Goal: Transaction & Acquisition: Obtain resource

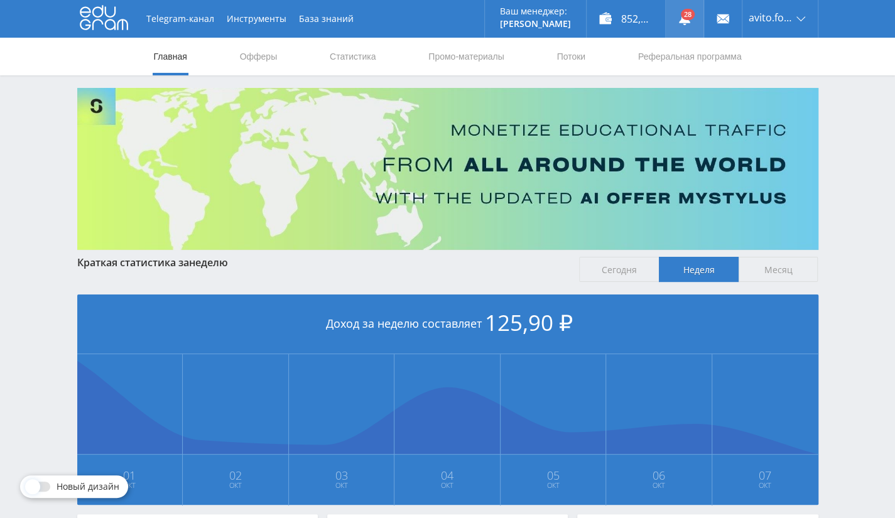
click at [695, 21] on link at bounding box center [685, 19] width 38 height 38
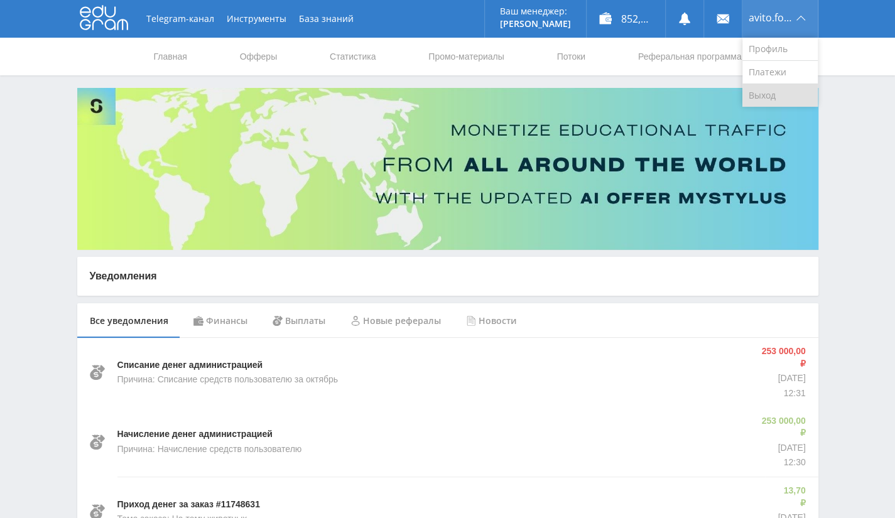
click at [772, 98] on link "Выход" at bounding box center [780, 95] width 75 height 23
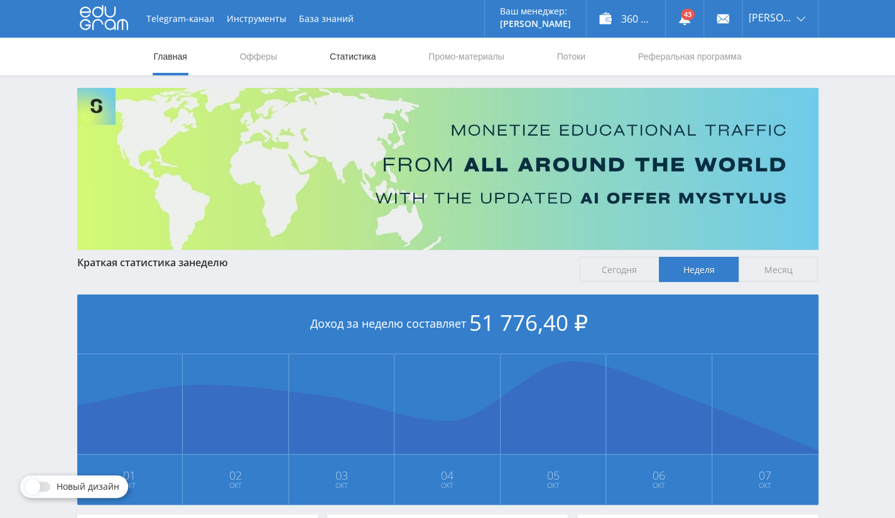
click at [348, 60] on link "Статистика" at bounding box center [353, 57] width 49 height 38
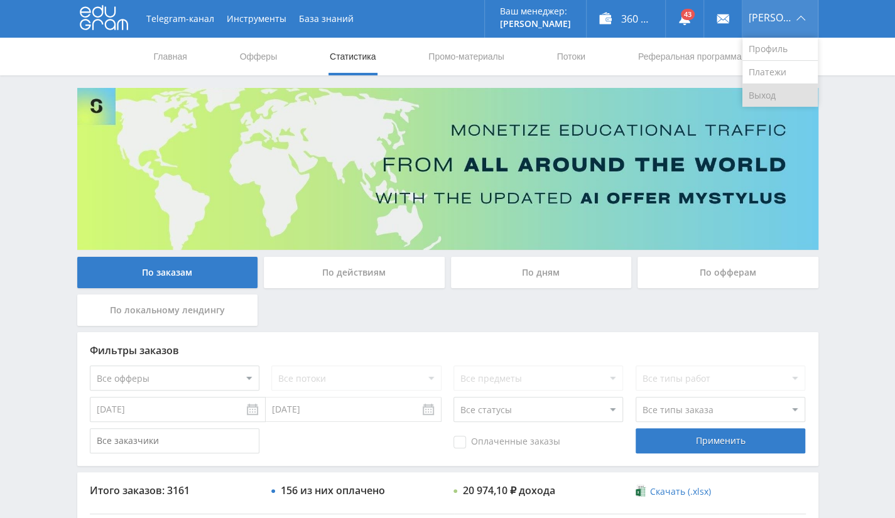
click at [786, 96] on link "Выход" at bounding box center [780, 95] width 75 height 23
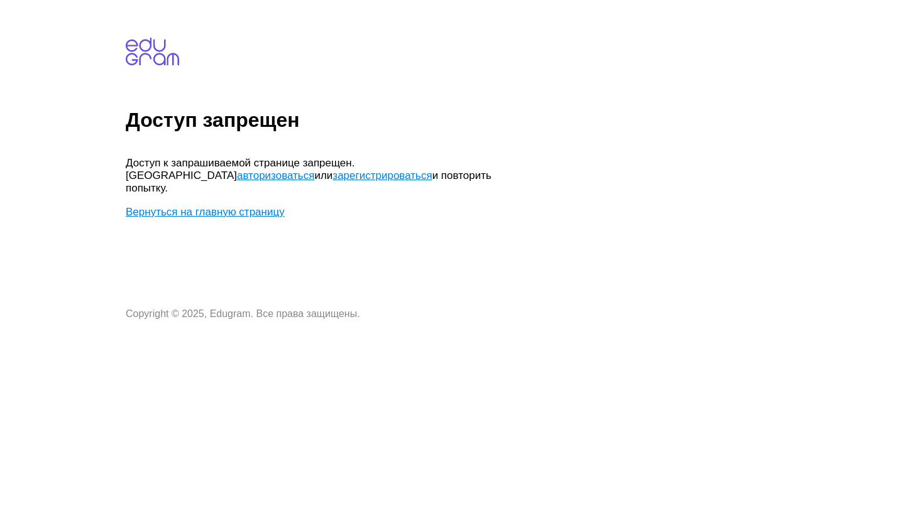
click at [234, 206] on link "Вернуться на главную страницу" at bounding box center [205, 212] width 159 height 12
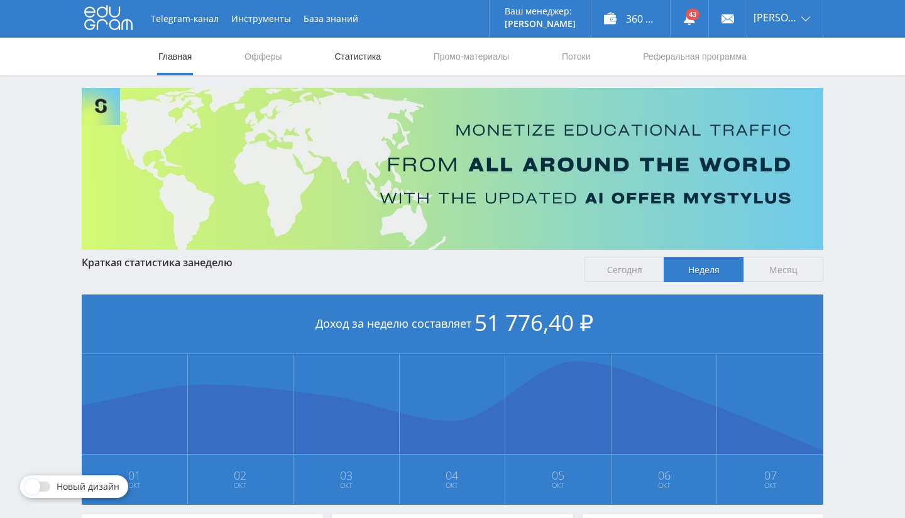
click at [363, 63] on link "Статистика" at bounding box center [357, 57] width 49 height 38
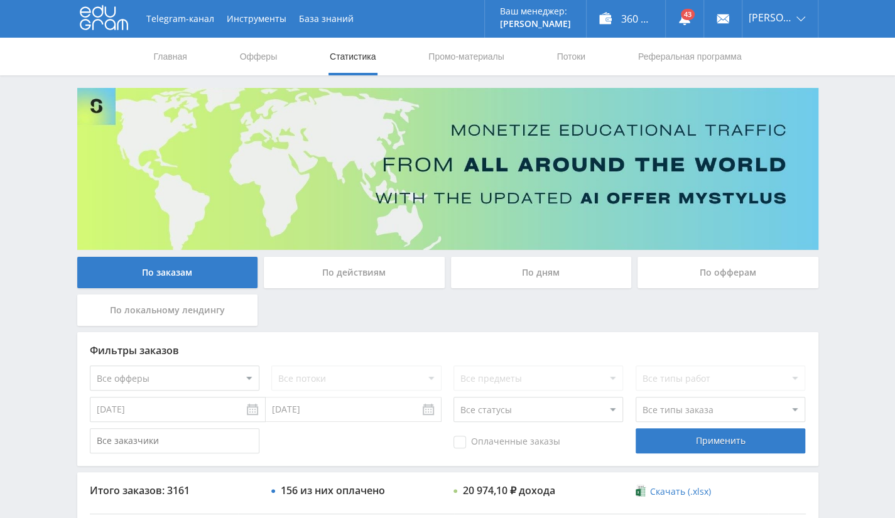
click at [669, 270] on div "По офферам" at bounding box center [728, 272] width 181 height 31
click at [0, 0] on input "По офферам" at bounding box center [0, 0] width 0 height 0
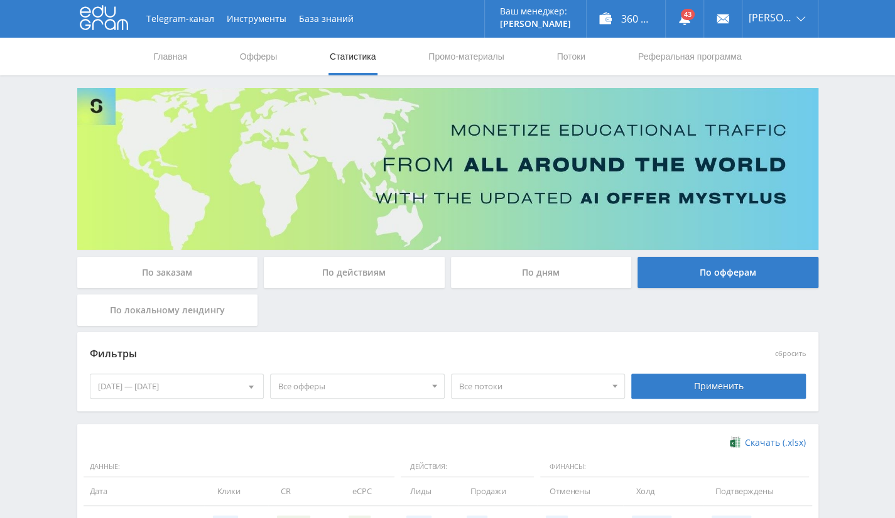
click at [153, 386] on div "[DATE] — [DATE]" at bounding box center [176, 386] width 173 height 24
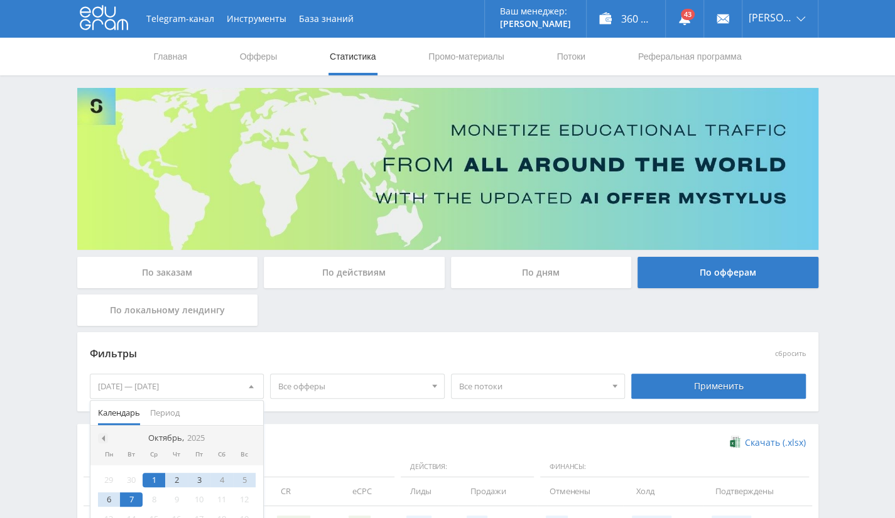
click at [105, 435] on div at bounding box center [103, 438] width 10 height 10
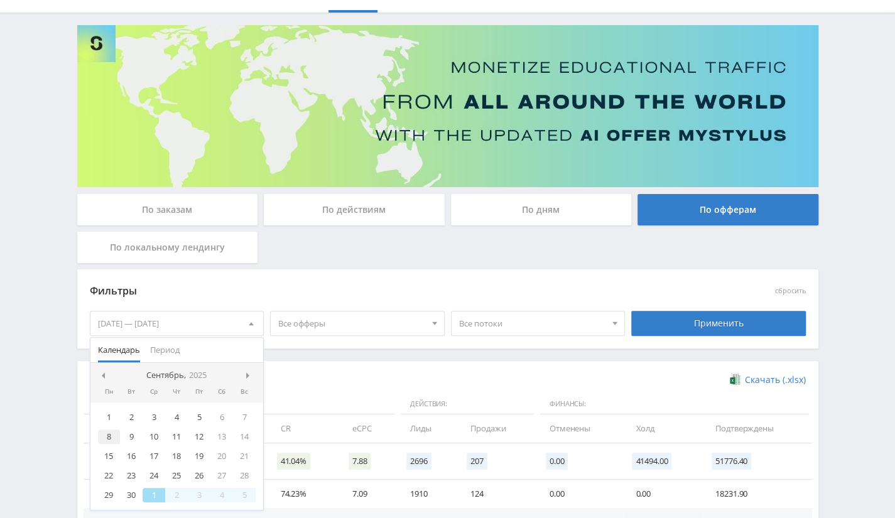
click at [111, 438] on div "8" at bounding box center [109, 437] width 23 height 14
click at [246, 372] on div at bounding box center [251, 376] width 10 height 10
click at [104, 437] on div "6" at bounding box center [109, 437] width 23 height 14
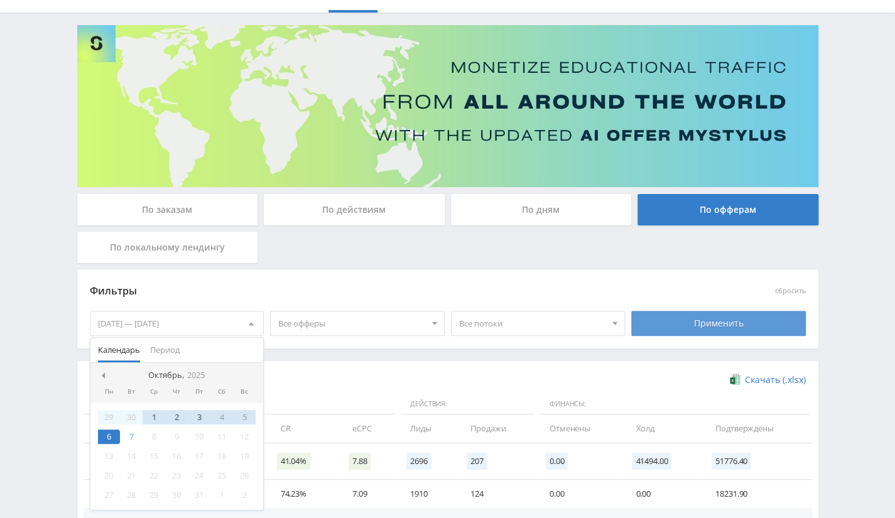
click at [669, 320] on div "Применить" at bounding box center [718, 323] width 175 height 25
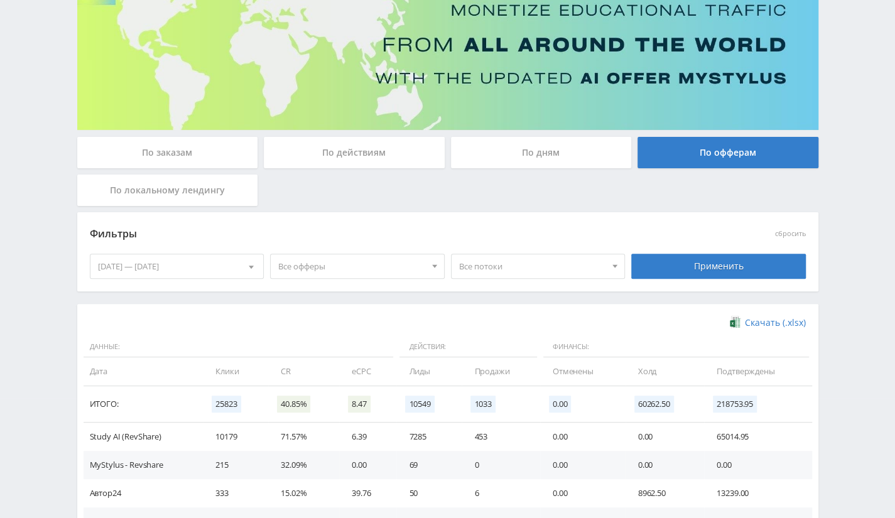
scroll to position [218, 0]
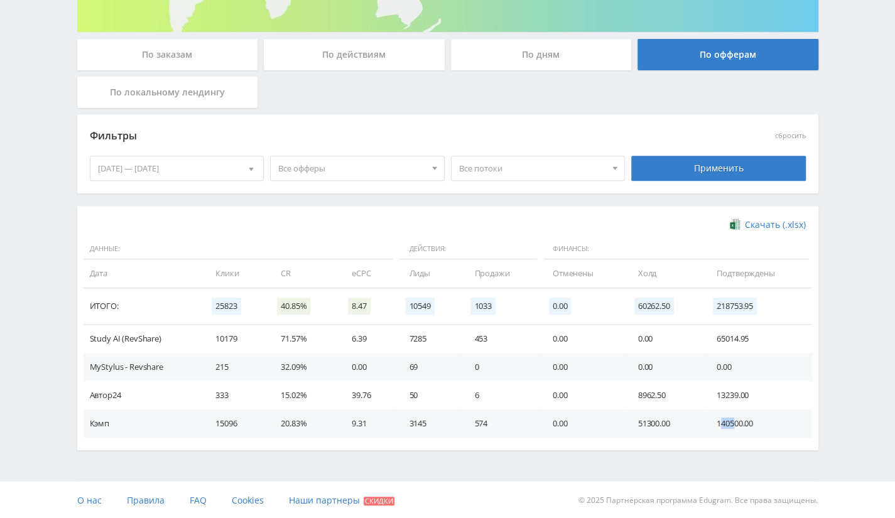
drag, startPoint x: 720, startPoint y: 419, endPoint x: 734, endPoint y: 418, distance: 14.5
click at [734, 418] on td "140500.00" at bounding box center [757, 424] width 107 height 28
click at [829, 319] on div "Telegram-канал Инструменты База знаний Ваш менеджер: Alex Alex Online @edugram_…" at bounding box center [447, 151] width 895 height 738
drag, startPoint x: 711, startPoint y: 304, endPoint x: 784, endPoint y: 307, distance: 72.9
click at [784, 307] on td "218753.95" at bounding box center [757, 306] width 107 height 36
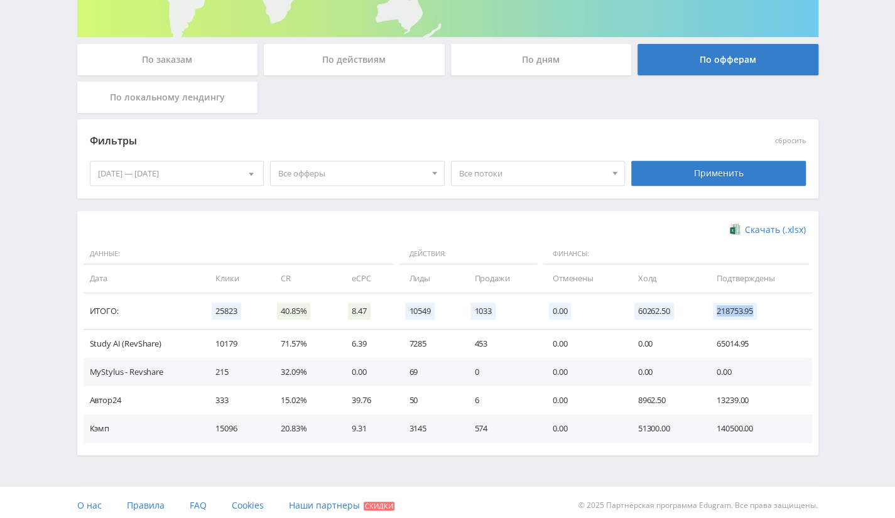
scroll to position [214, 0]
click at [183, 163] on div "08.09.2025 — 06.10.2025" at bounding box center [176, 173] width 173 height 24
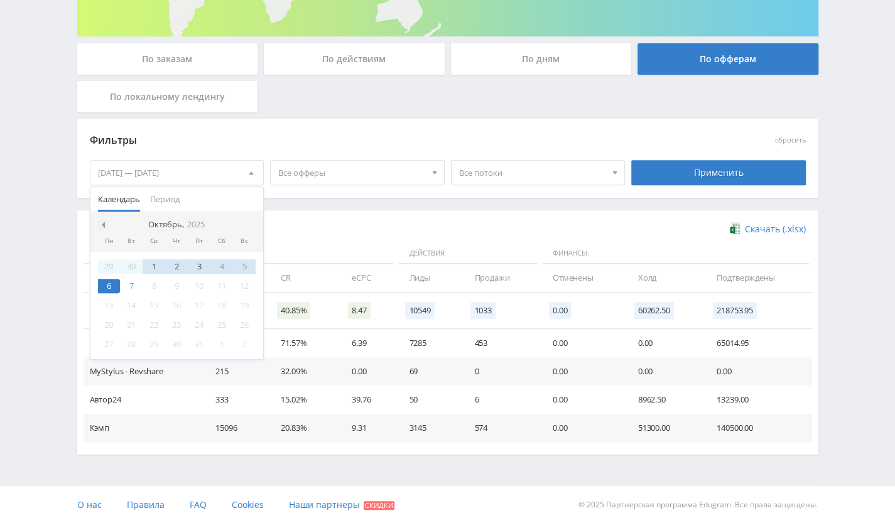
click at [101, 224] on span at bounding box center [102, 225] width 6 height 6
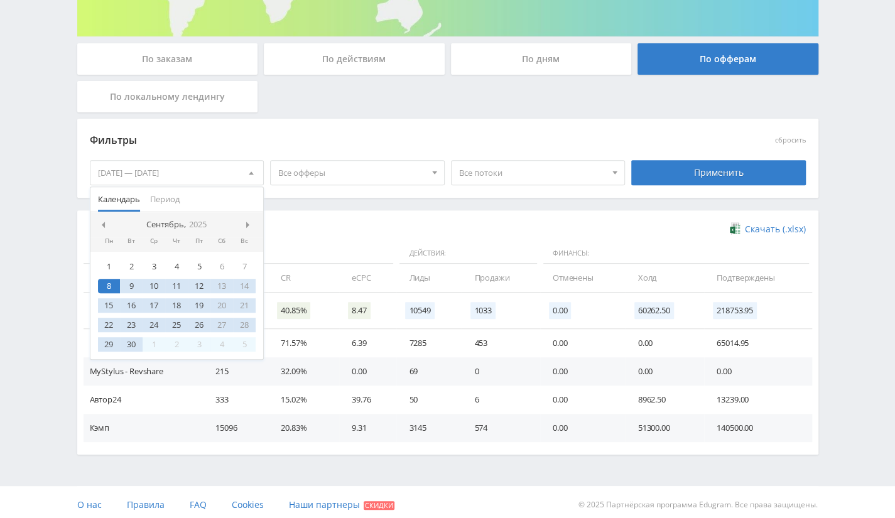
click at [101, 224] on span at bounding box center [102, 225] width 6 height 6
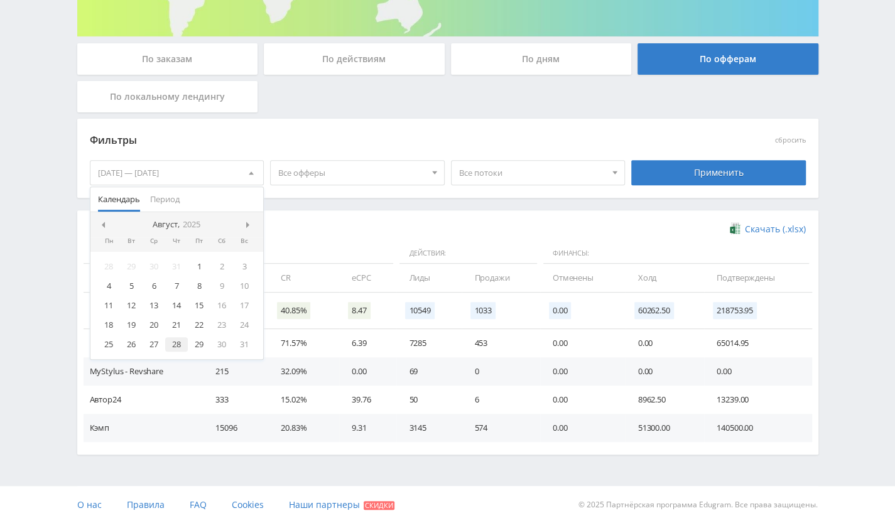
click at [176, 339] on div "28" at bounding box center [176, 344] width 23 height 14
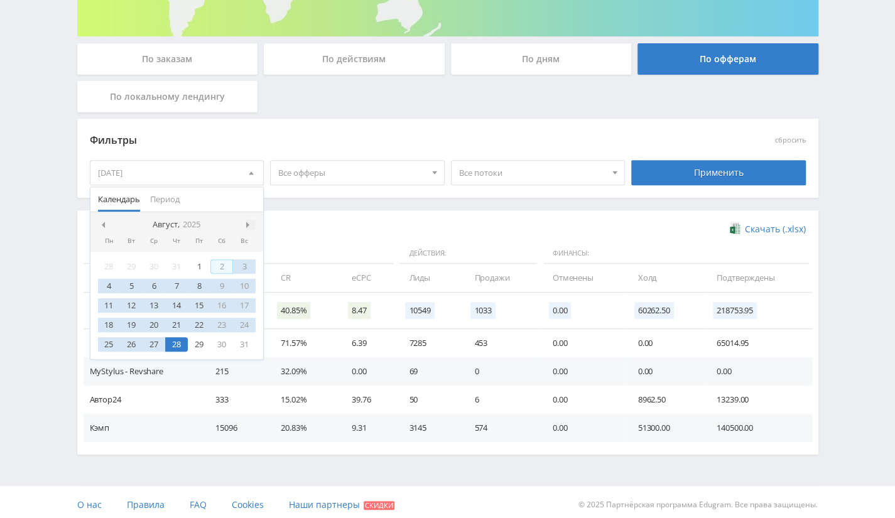
click at [251, 222] on span at bounding box center [249, 225] width 6 height 6
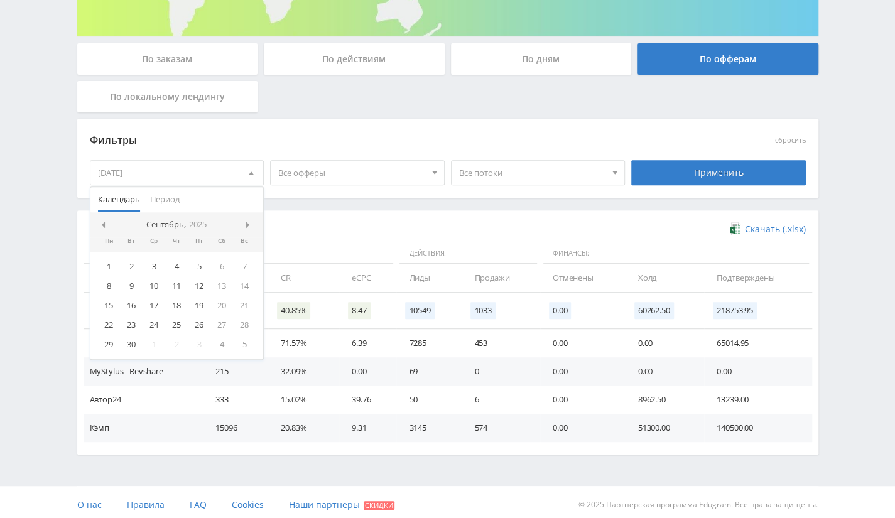
click at [251, 222] on span at bounding box center [249, 225] width 6 height 6
click at [111, 283] on div "6" at bounding box center [109, 286] width 23 height 14
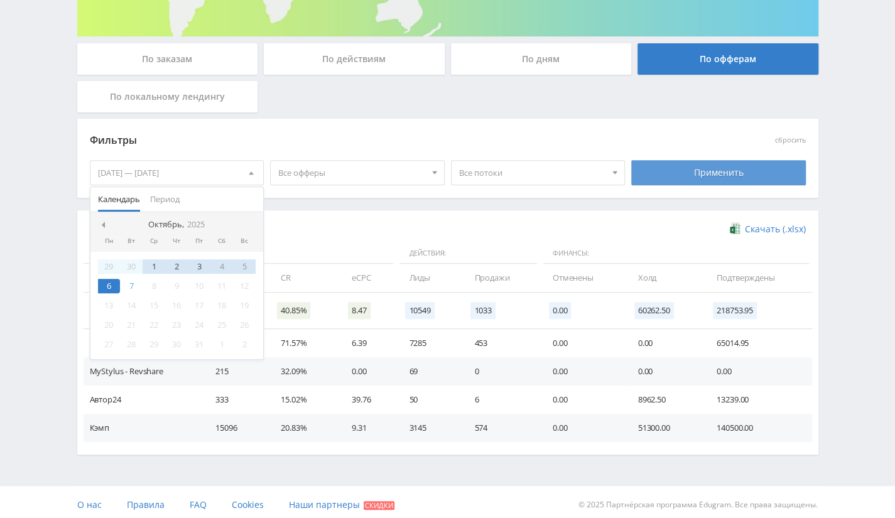
click at [683, 177] on div "Применить" at bounding box center [718, 172] width 175 height 25
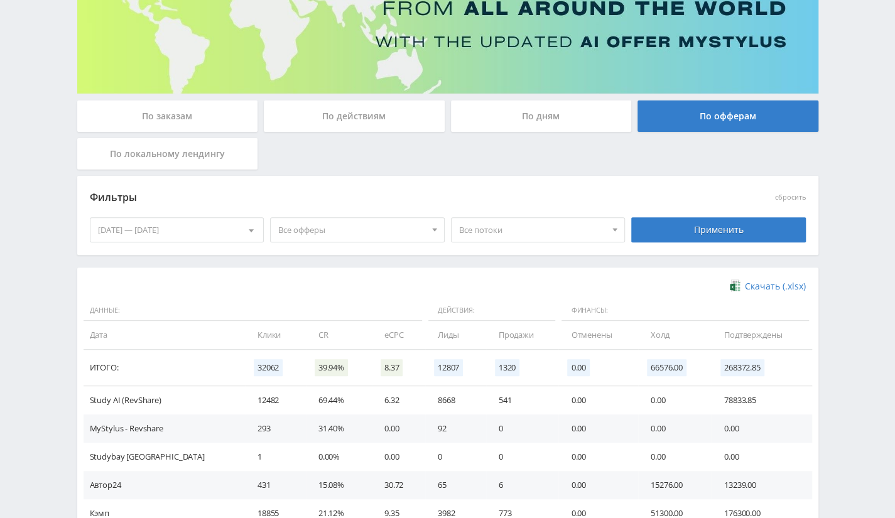
scroll to position [246, 0]
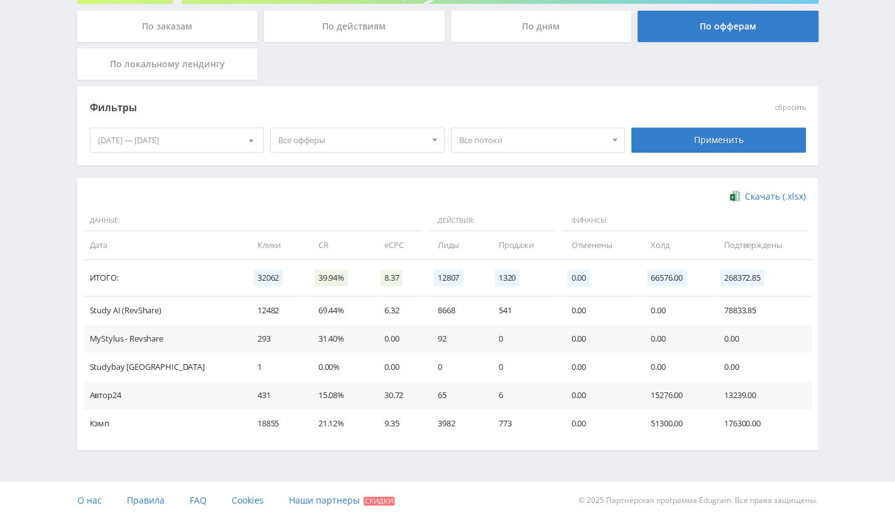
click at [236, 141] on div "28.08.2025 — 06.10.2025" at bounding box center [176, 140] width 173 height 24
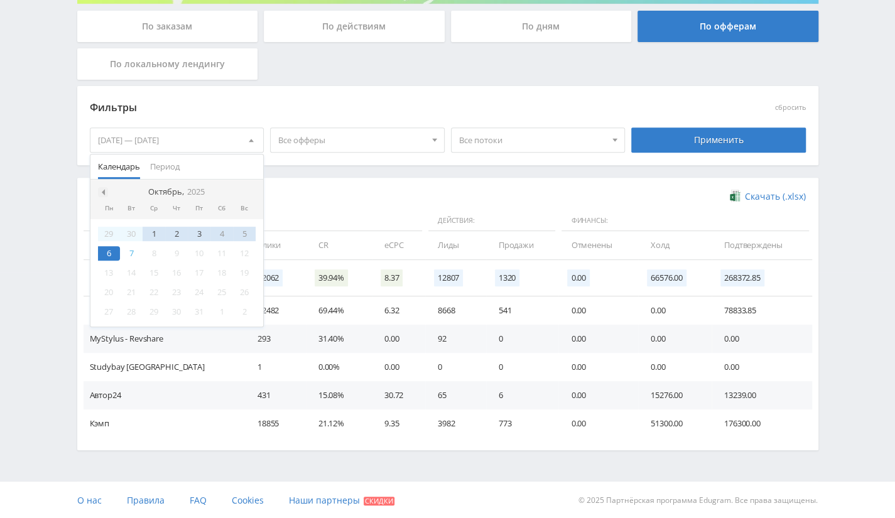
click at [104, 189] on span at bounding box center [102, 192] width 6 height 6
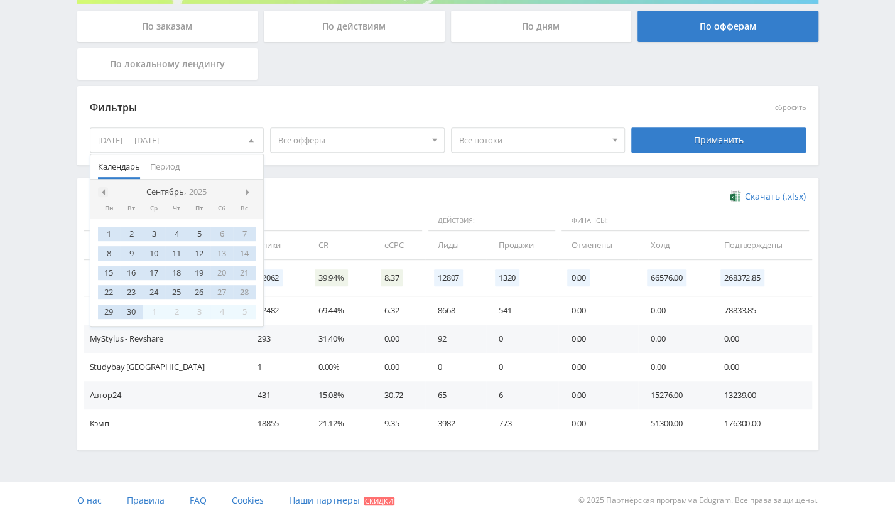
click at [99, 187] on div at bounding box center [103, 192] width 10 height 10
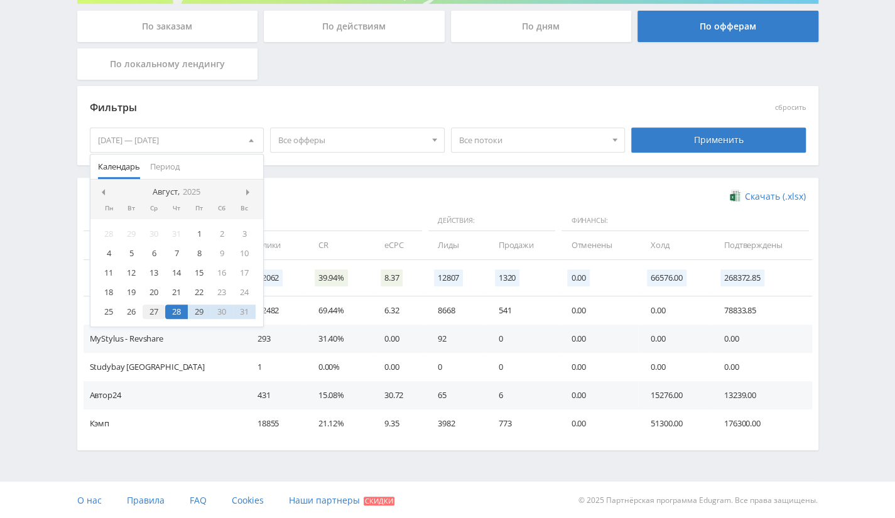
click at [154, 317] on div "27" at bounding box center [154, 312] width 23 height 14
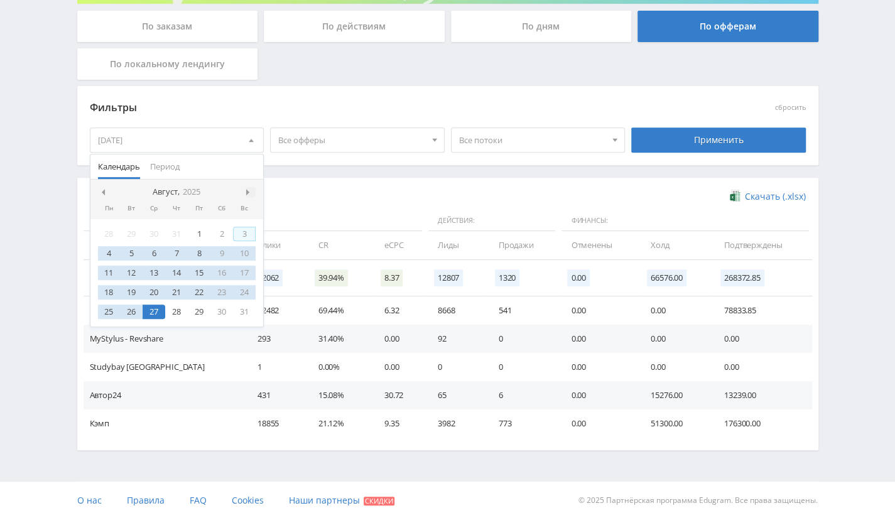
click at [251, 190] on span at bounding box center [249, 192] width 6 height 6
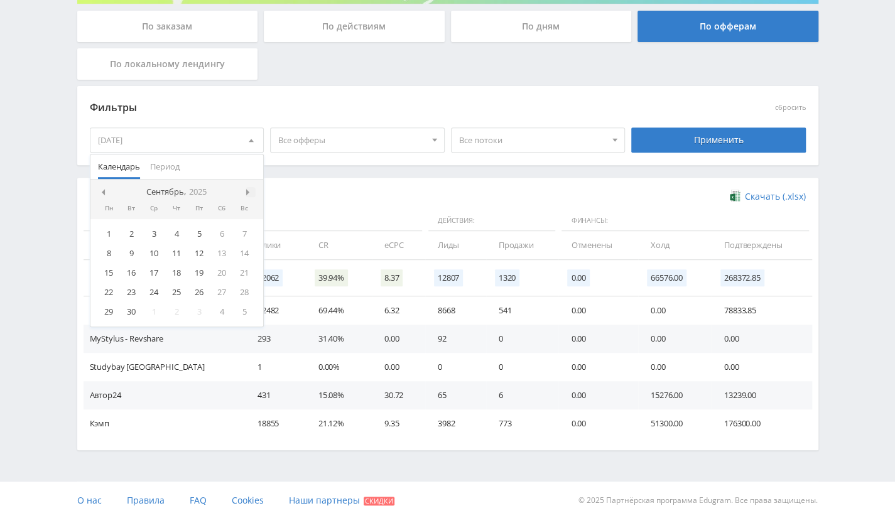
click at [248, 193] on span at bounding box center [249, 192] width 6 height 6
click at [107, 251] on div "6" at bounding box center [109, 253] width 23 height 14
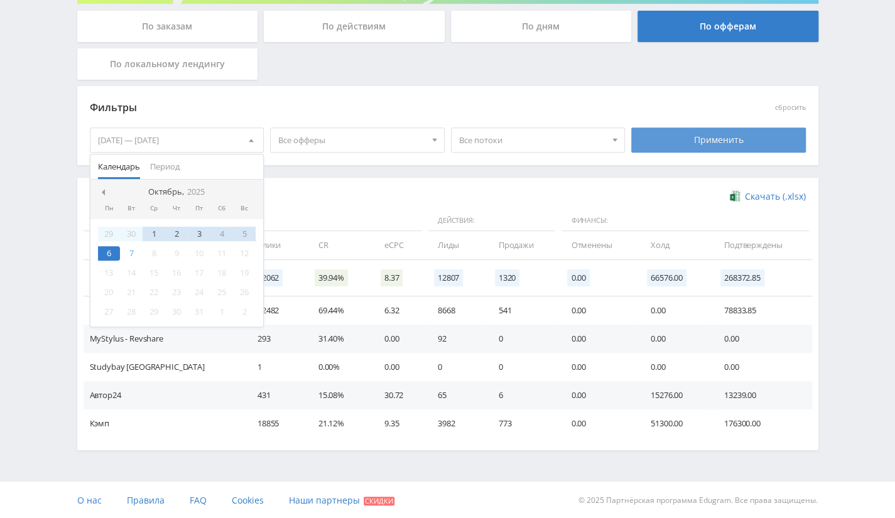
click at [729, 143] on div "Применить" at bounding box center [718, 140] width 175 height 25
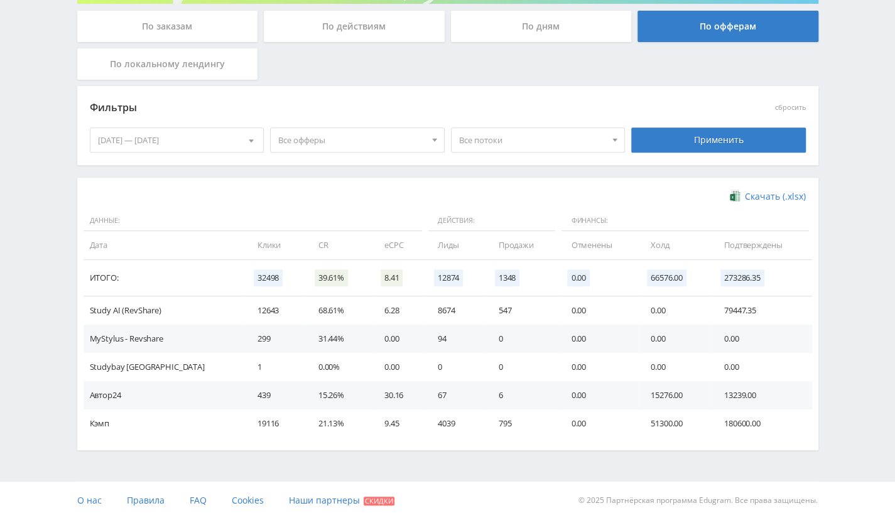
click at [734, 423] on td "180600.00" at bounding box center [762, 424] width 101 height 28
copy td "180600.00"
copy td "13239"
drag, startPoint x: 715, startPoint y: 392, endPoint x: 739, endPoint y: 391, distance: 24.5
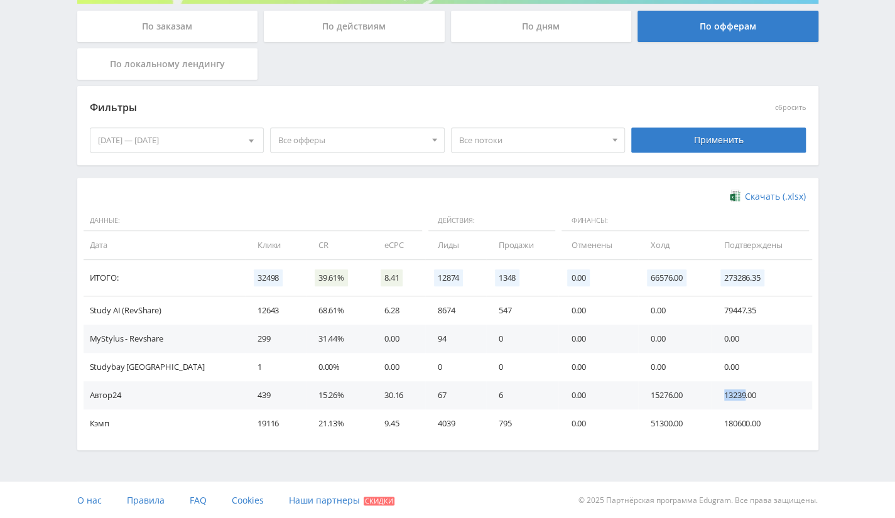
click at [739, 391] on td "13239.00" at bounding box center [762, 395] width 101 height 28
drag, startPoint x: 739, startPoint y: 308, endPoint x: 716, endPoint y: 310, distance: 23.9
click at [716, 310] on td "79447.35" at bounding box center [762, 311] width 101 height 28
copy td "79447"
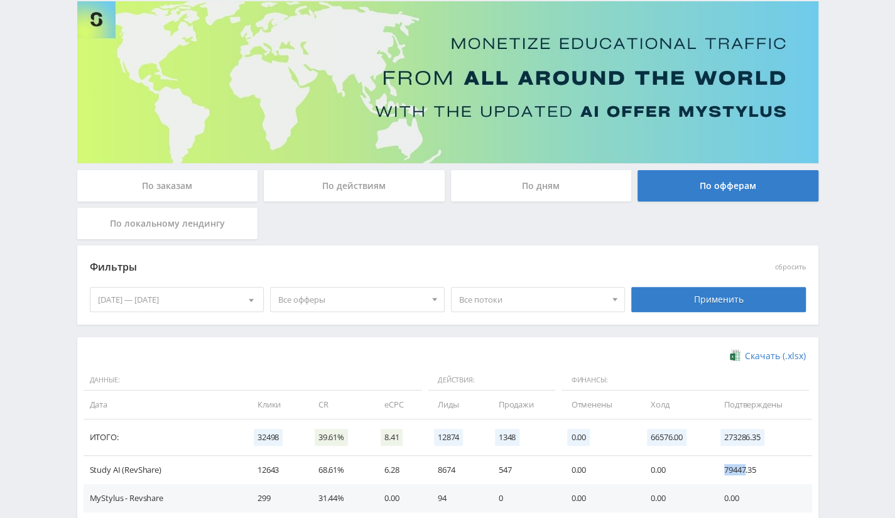
scroll to position [0, 0]
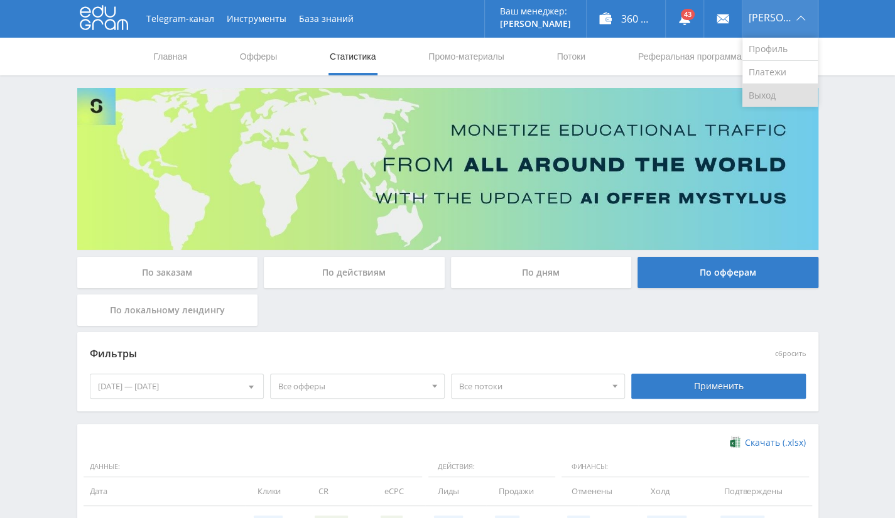
click at [772, 89] on link "Выход" at bounding box center [780, 95] width 75 height 23
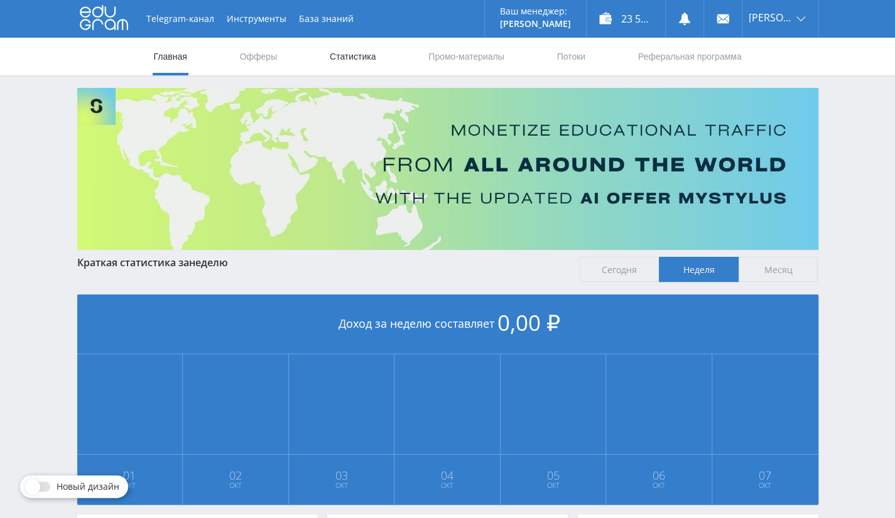
click at [332, 57] on link "Статистика" at bounding box center [353, 57] width 49 height 38
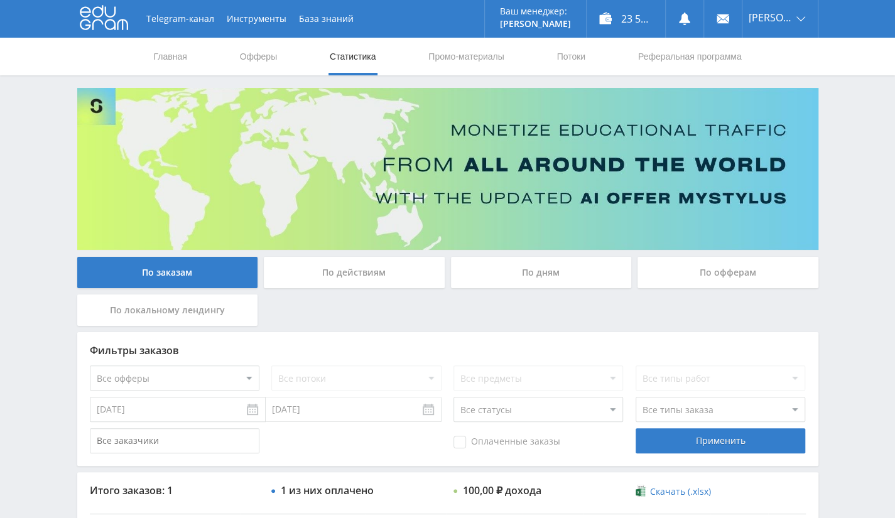
click at [704, 275] on div "По офферам" at bounding box center [728, 272] width 181 height 31
click at [0, 0] on input "По офферам" at bounding box center [0, 0] width 0 height 0
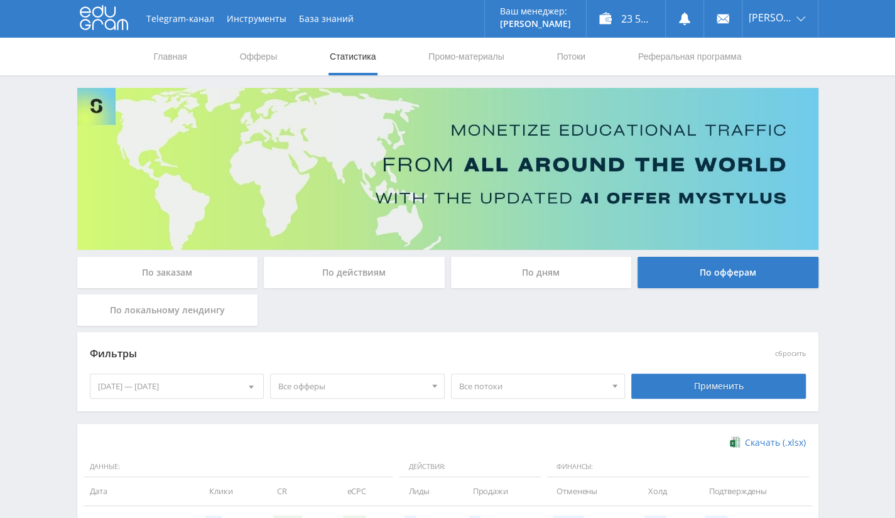
click at [195, 396] on div "01.10.2025 — 07.10.2025" at bounding box center [176, 386] width 173 height 24
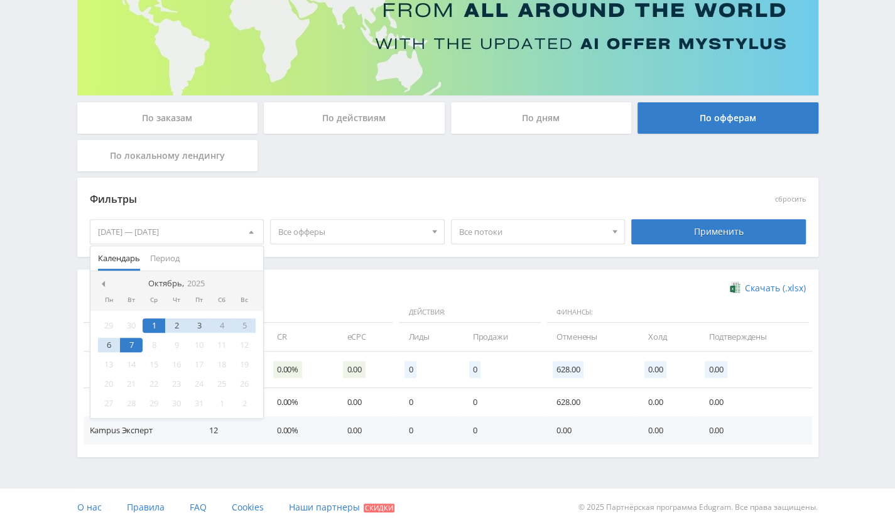
scroll to position [161, 0]
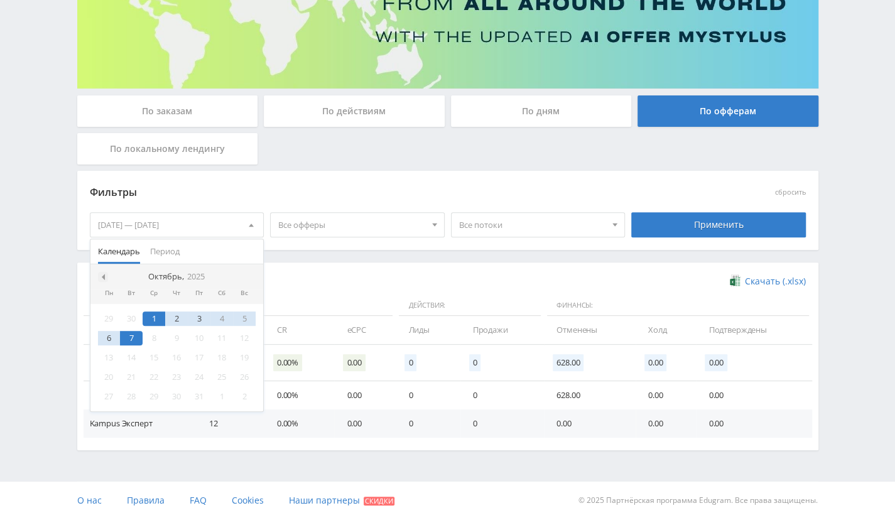
click at [101, 278] on span at bounding box center [102, 277] width 6 height 6
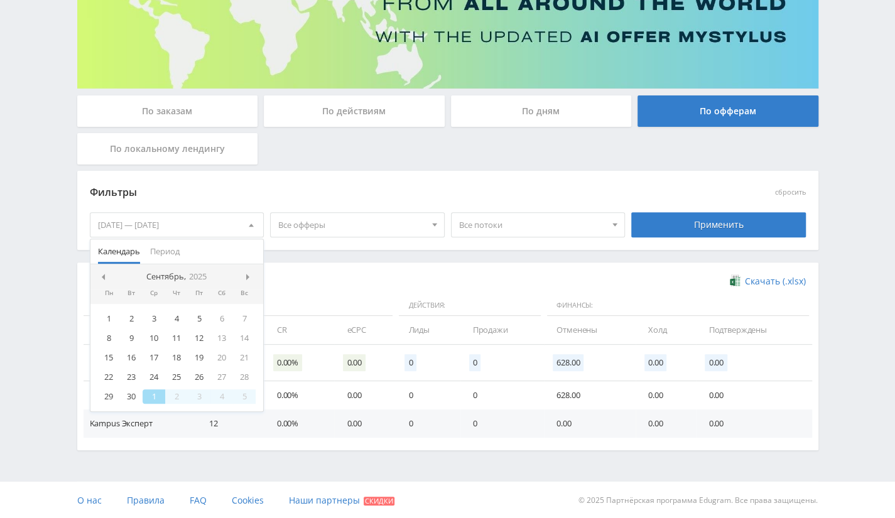
click at [101, 278] on span at bounding box center [102, 277] width 6 height 6
click at [154, 342] on div "4" at bounding box center [154, 338] width 23 height 14
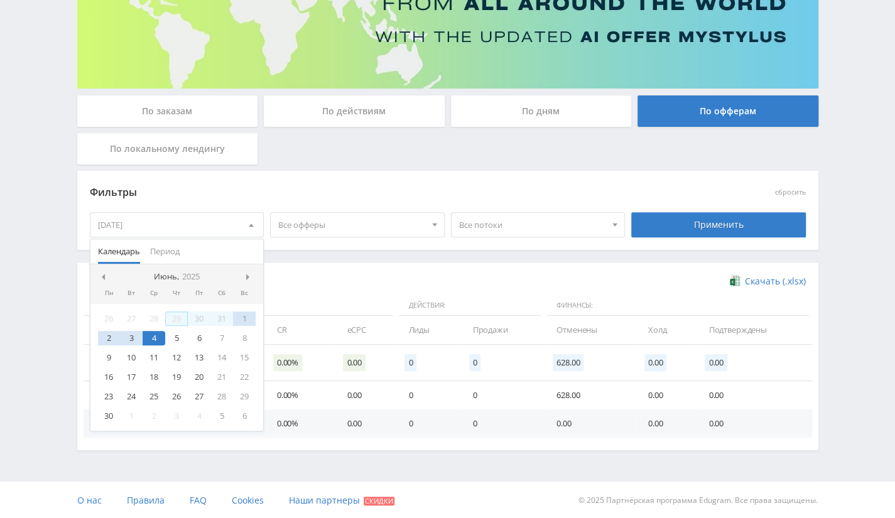
click at [242, 279] on nav "Июнь, 2025" at bounding box center [176, 276] width 173 height 25
click at [250, 276] on span at bounding box center [249, 277] width 6 height 6
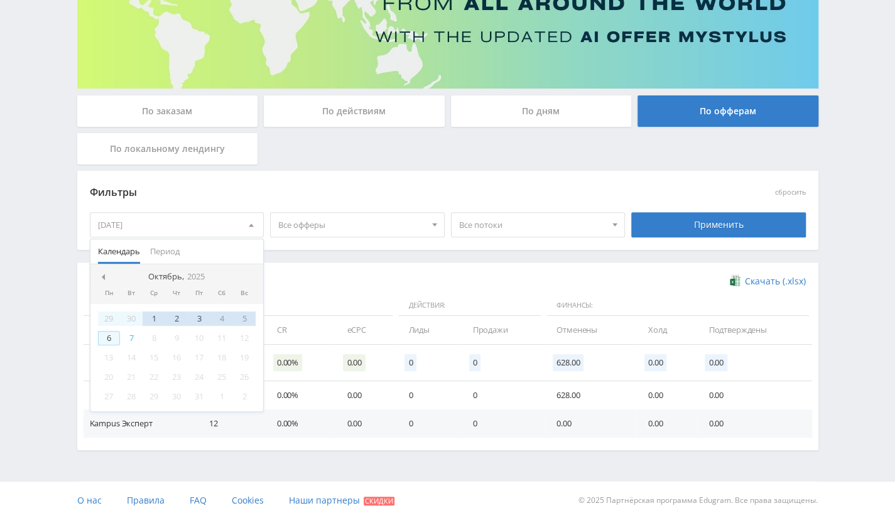
click at [106, 336] on div "6" at bounding box center [109, 338] width 23 height 14
click at [665, 224] on div "Применить" at bounding box center [718, 224] width 175 height 25
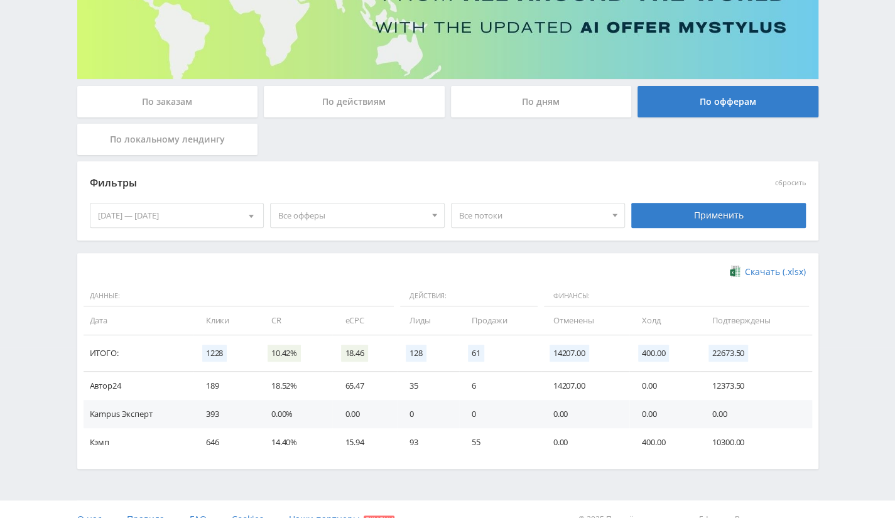
scroll to position [190, 0]
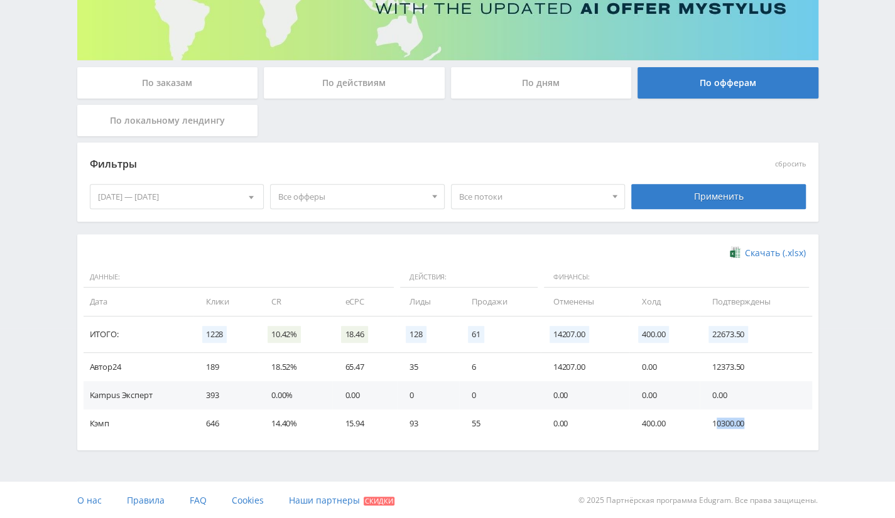
drag, startPoint x: 716, startPoint y: 422, endPoint x: 748, endPoint y: 420, distance: 31.4
click at [748, 420] on td "10300.00" at bounding box center [756, 424] width 112 height 28
click at [716, 416] on td "10300.00" at bounding box center [756, 424] width 112 height 28
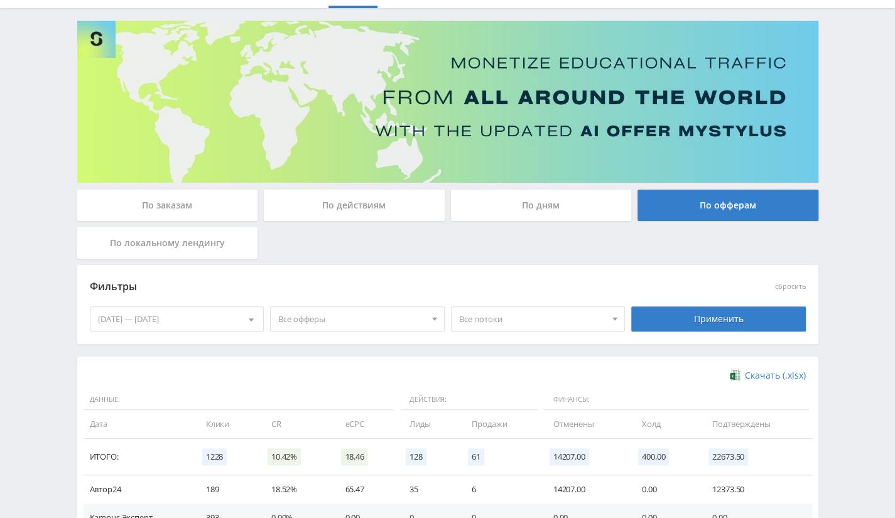
scroll to position [188, 0]
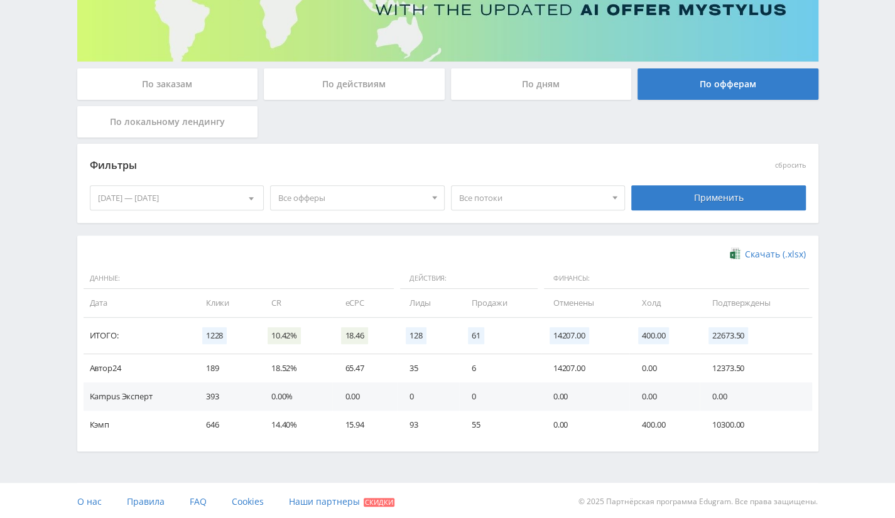
click at [178, 198] on div "04.06.2025 — 06.10.2025" at bounding box center [176, 198] width 173 height 24
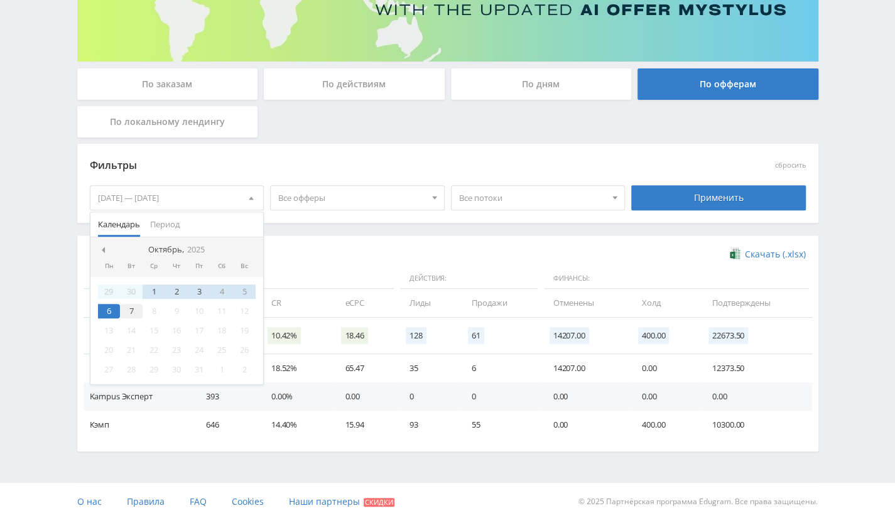
click at [128, 313] on div "7" at bounding box center [131, 311] width 23 height 14
click at [156, 292] on div "1" at bounding box center [154, 292] width 23 height 14
drag, startPoint x: 133, startPoint y: 316, endPoint x: 117, endPoint y: 290, distance: 30.7
click at [131, 315] on div "7" at bounding box center [131, 311] width 23 height 14
click at [101, 243] on nav "Октябрь, 2025" at bounding box center [176, 249] width 173 height 25
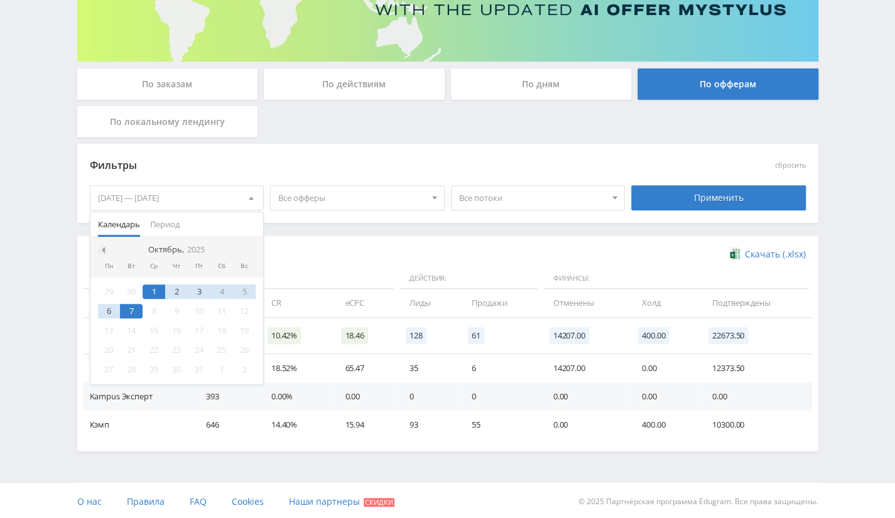
click at [107, 252] on div at bounding box center [103, 250] width 10 height 10
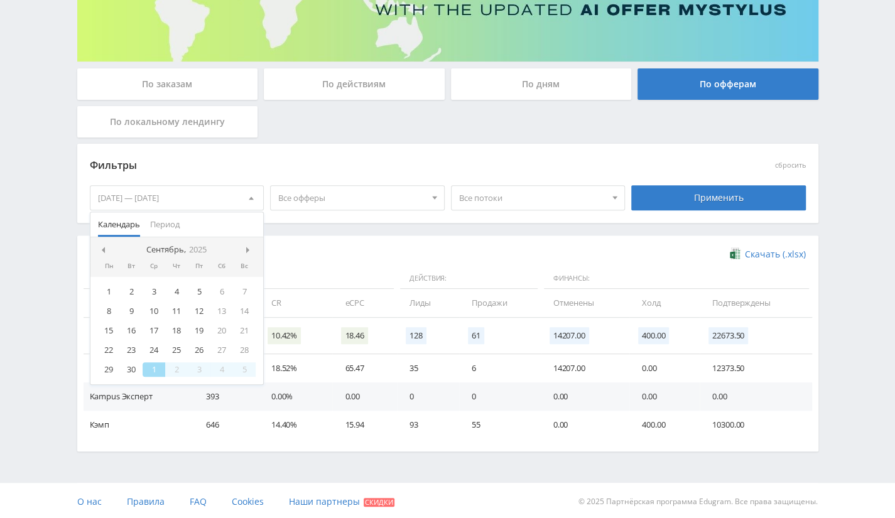
click at [107, 252] on div at bounding box center [103, 250] width 10 height 10
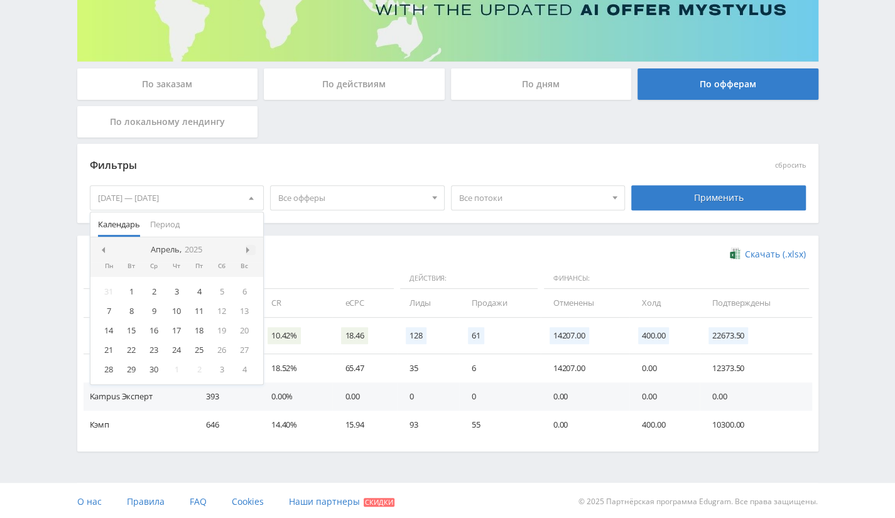
click at [248, 245] on div at bounding box center [251, 250] width 10 height 10
click at [254, 249] on div at bounding box center [251, 250] width 10 height 10
click at [134, 310] on div "3" at bounding box center [131, 311] width 23 height 14
click at [248, 251] on span at bounding box center [249, 250] width 6 height 6
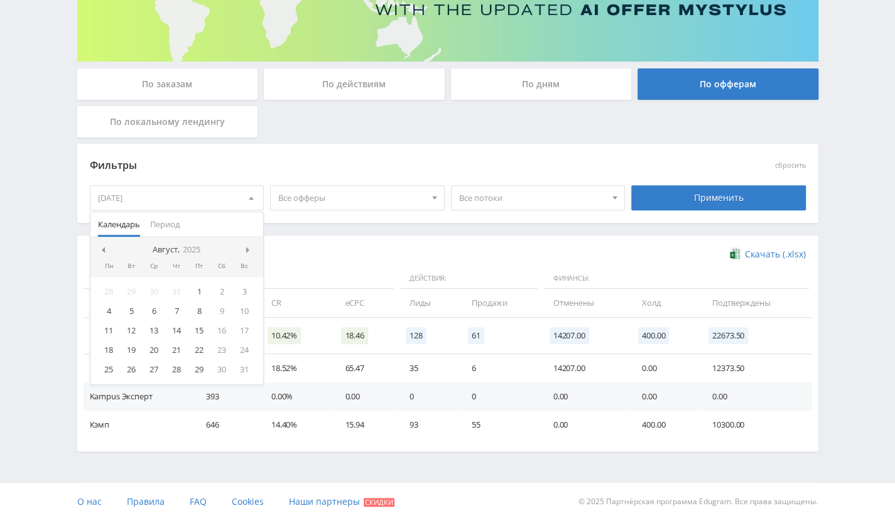
click at [248, 251] on span at bounding box center [249, 250] width 6 height 6
click at [112, 307] on div "6" at bounding box center [109, 311] width 23 height 14
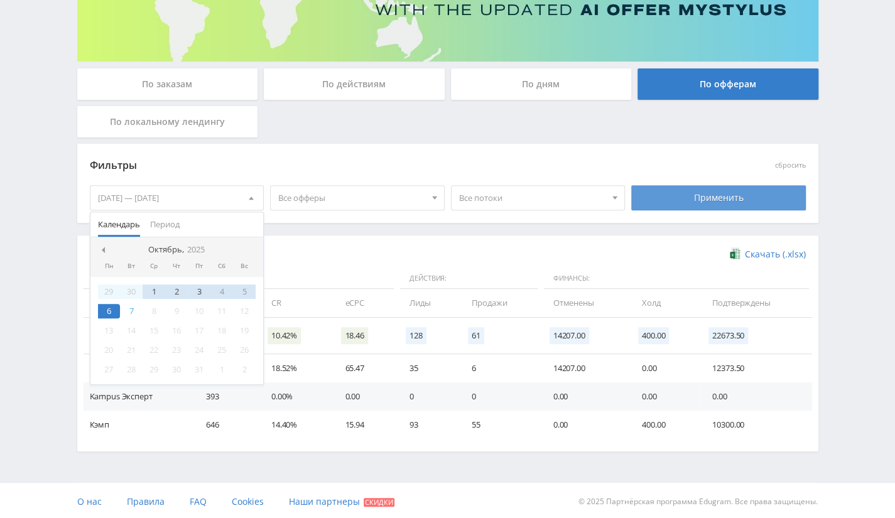
click at [684, 193] on div "Применить" at bounding box center [718, 197] width 175 height 25
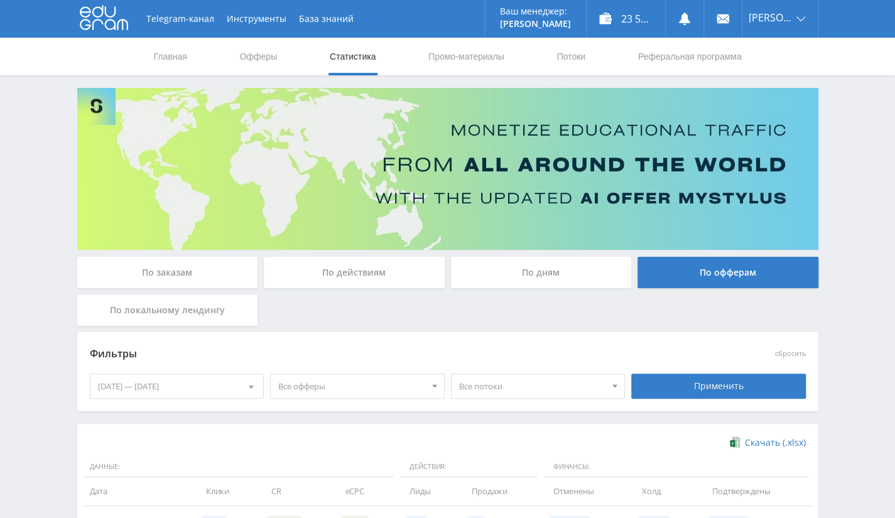
scroll to position [190, 0]
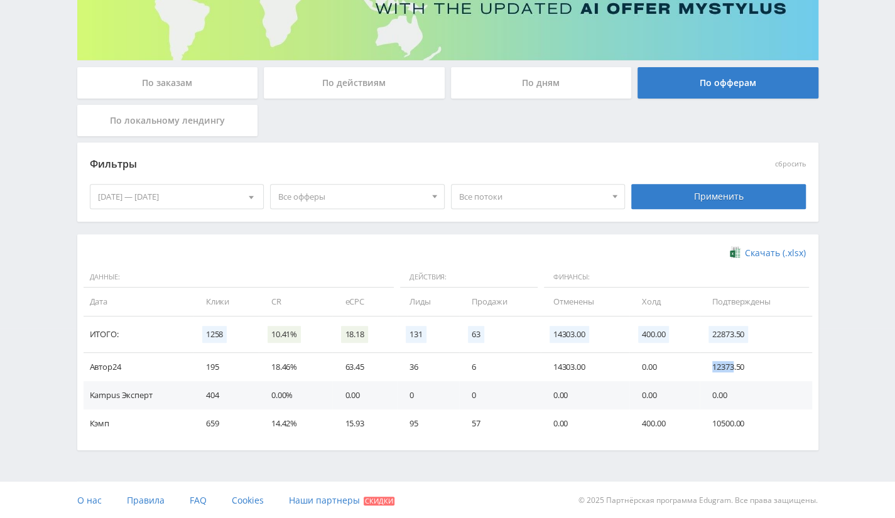
drag, startPoint x: 717, startPoint y: 369, endPoint x: 734, endPoint y: 368, distance: 16.3
click at [734, 368] on td "12373.50" at bounding box center [756, 367] width 112 height 28
copy td "12373"
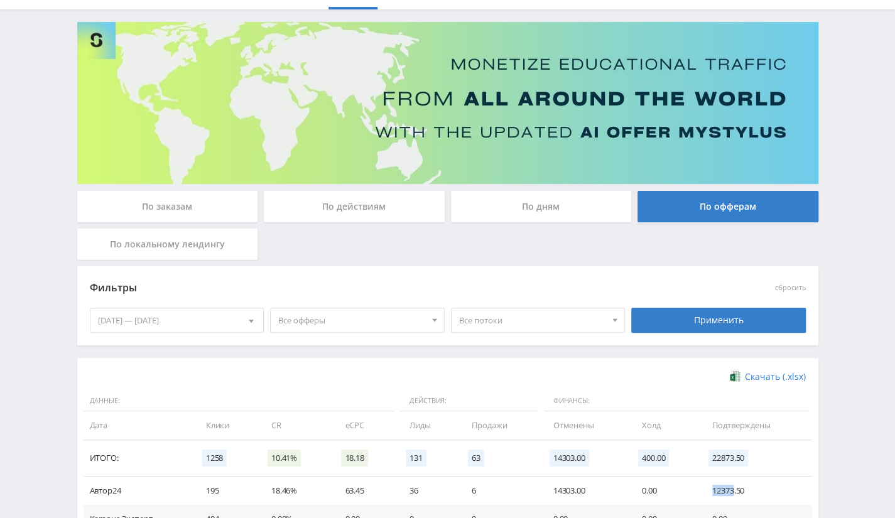
scroll to position [0, 0]
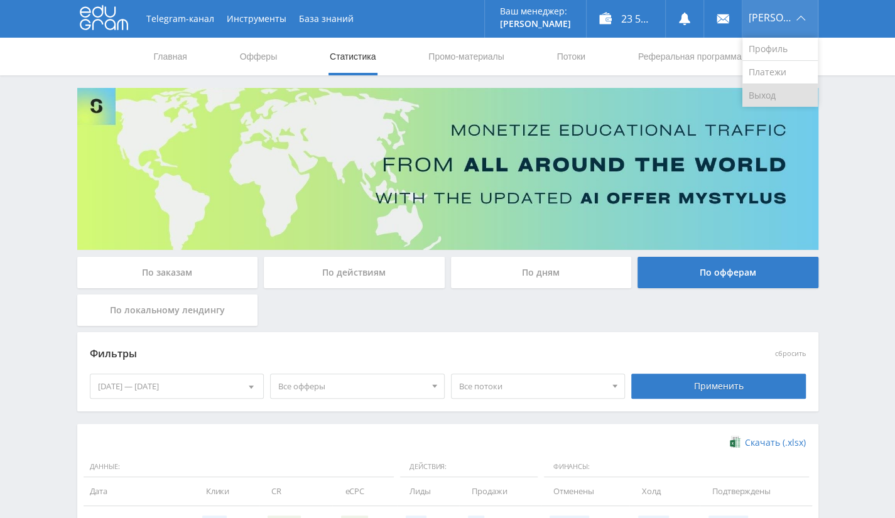
click at [781, 100] on link "Выход" at bounding box center [780, 95] width 75 height 23
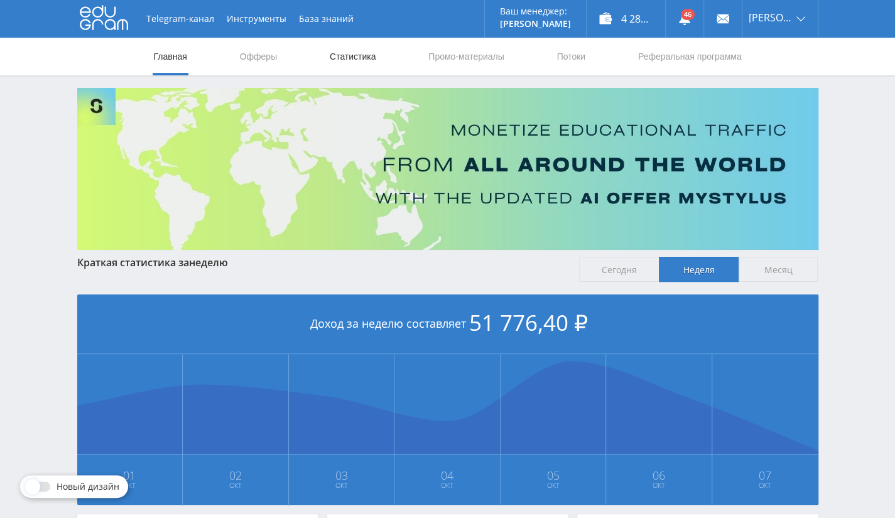
click at [371, 55] on link "Статистика" at bounding box center [353, 57] width 49 height 38
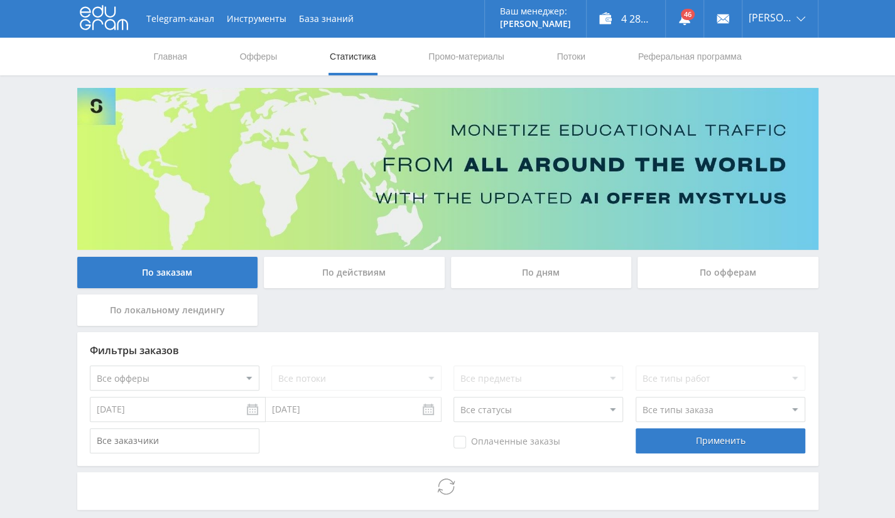
click at [699, 263] on div "По офферам" at bounding box center [728, 272] width 181 height 31
click at [0, 0] on input "По офферам" at bounding box center [0, 0] width 0 height 0
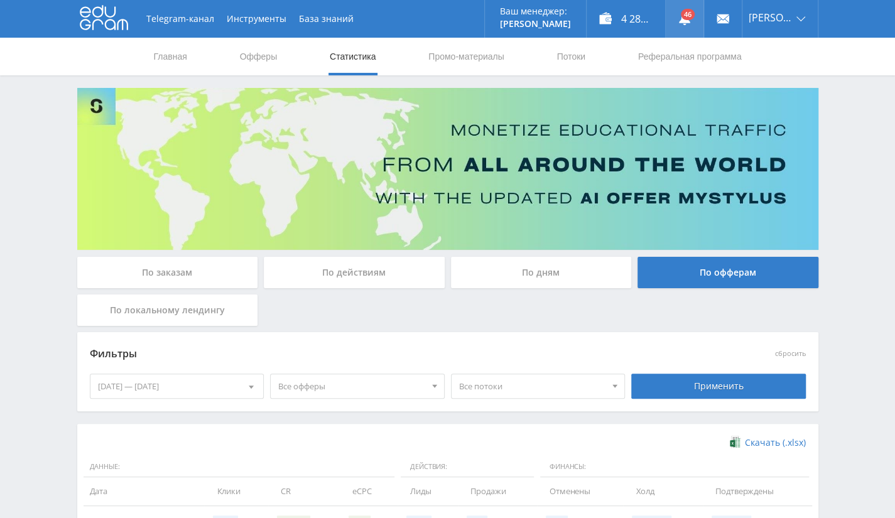
click at [690, 19] on link at bounding box center [685, 19] width 38 height 38
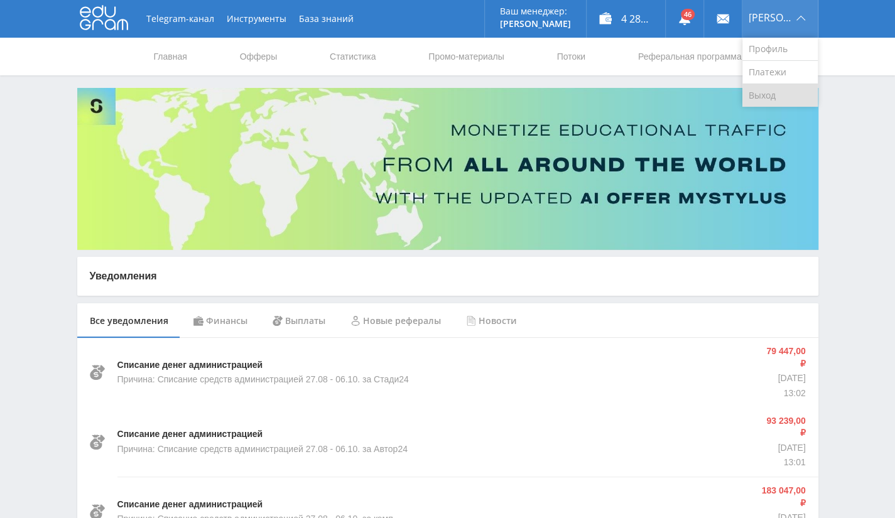
click at [790, 90] on link "Выход" at bounding box center [780, 95] width 75 height 23
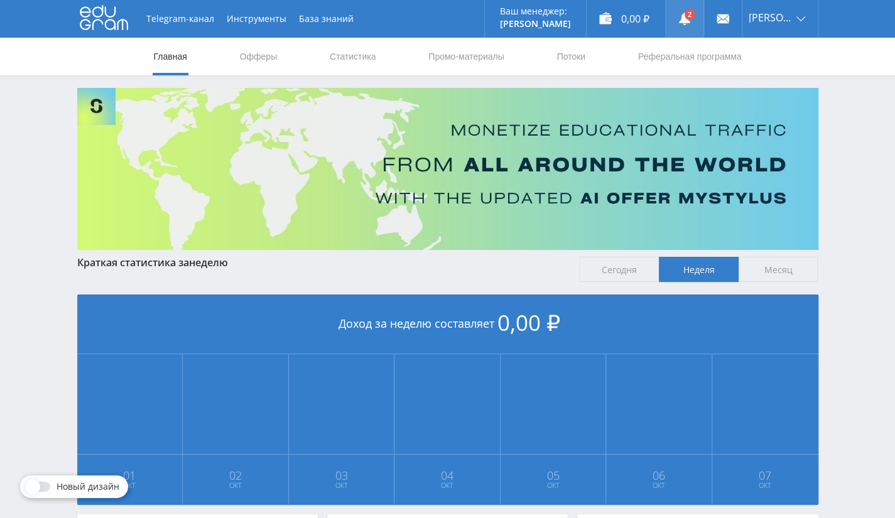
click at [691, 23] on icon at bounding box center [684, 19] width 13 height 13
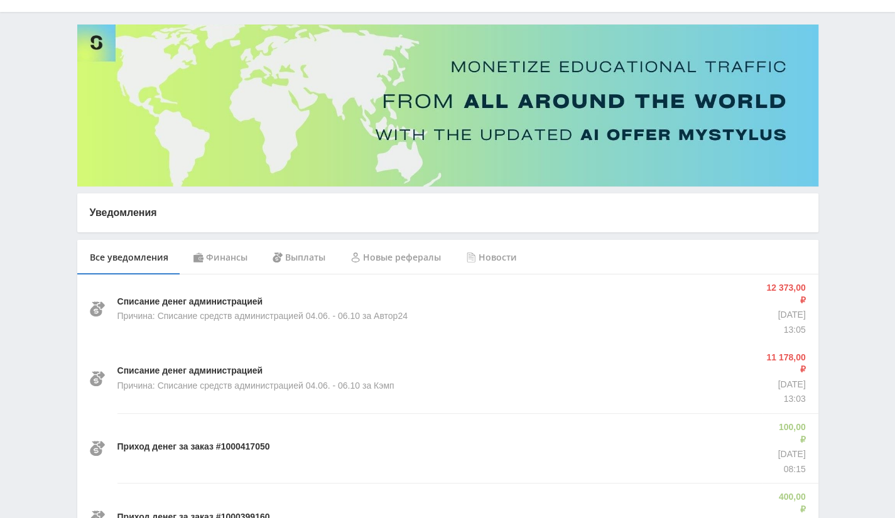
scroll to position [126, 0]
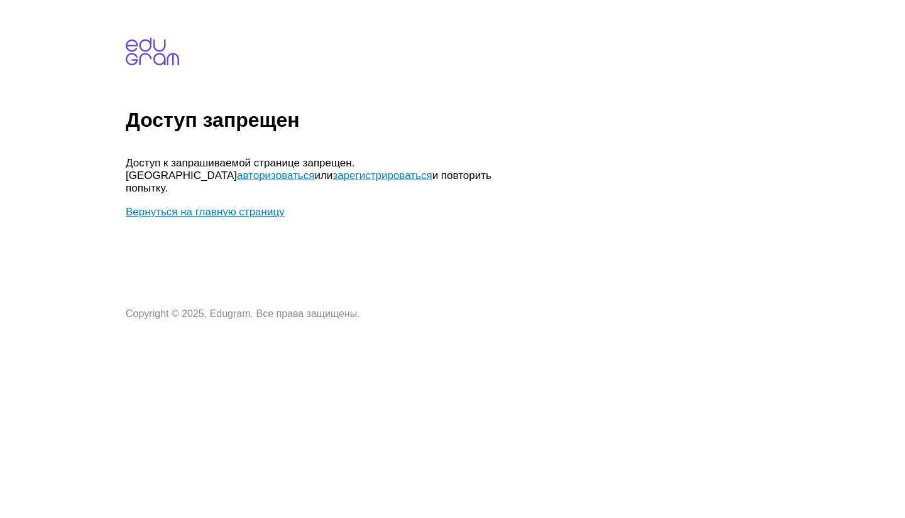
click at [224, 206] on link "Вернуться на главную страницу" at bounding box center [205, 212] width 159 height 12
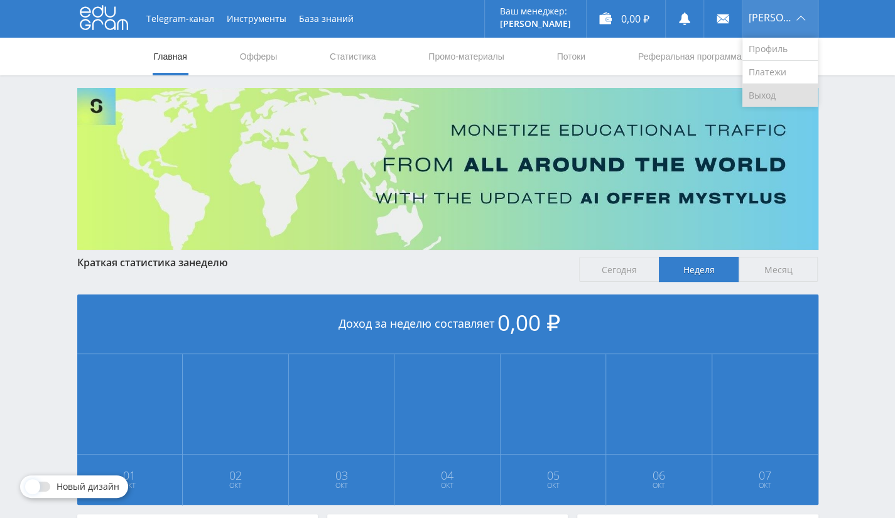
click at [778, 95] on link "Выход" at bounding box center [780, 95] width 75 height 23
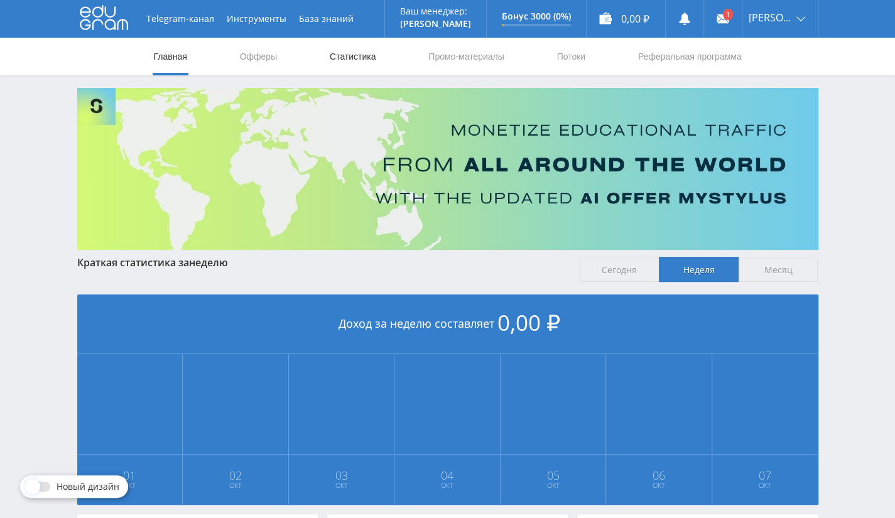
click at [370, 55] on link "Статистика" at bounding box center [353, 57] width 49 height 38
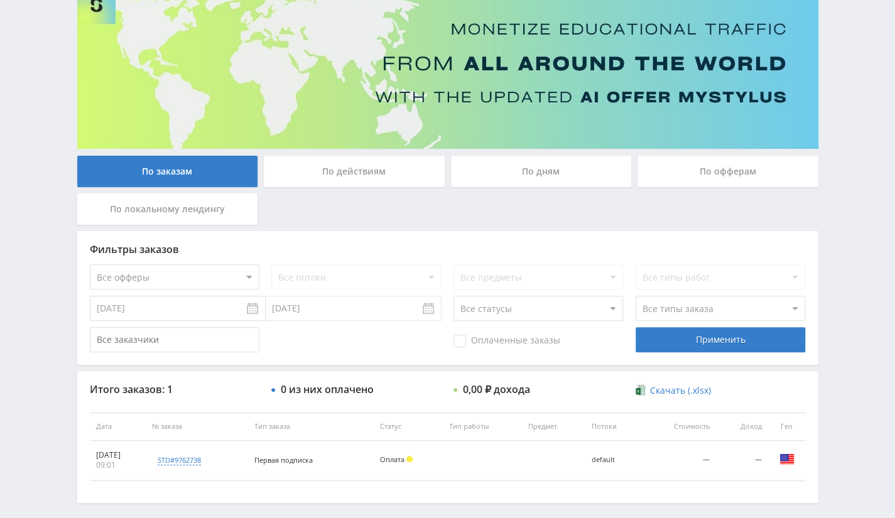
scroll to position [154, 0]
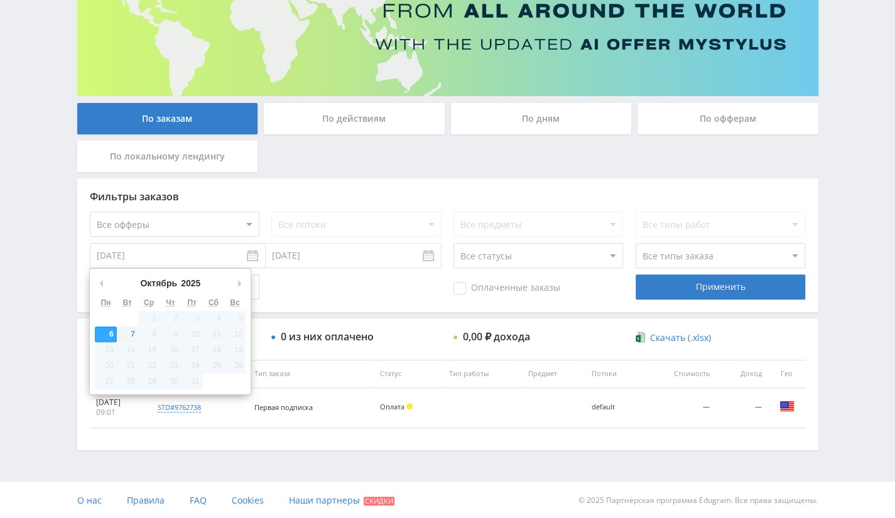
click at [206, 263] on input "06.10.2025" at bounding box center [178, 255] width 176 height 25
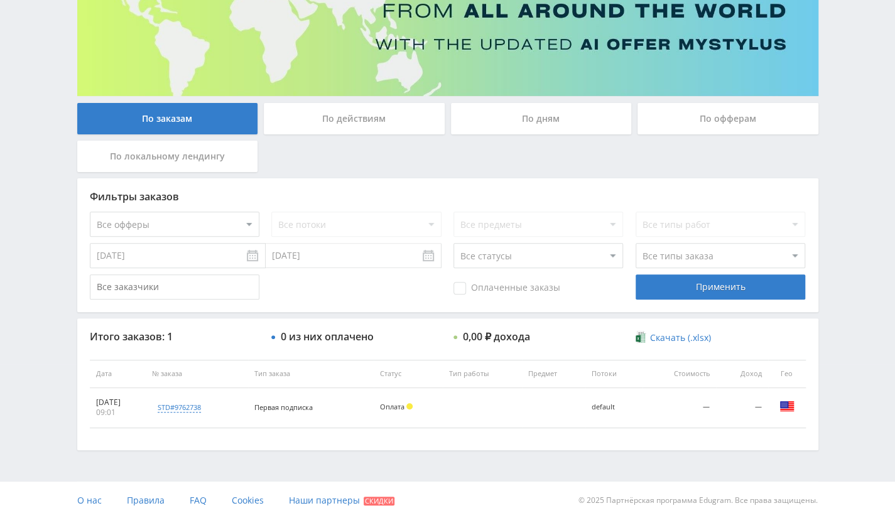
click at [139, 257] on input "[DATE]" at bounding box center [178, 255] width 176 height 25
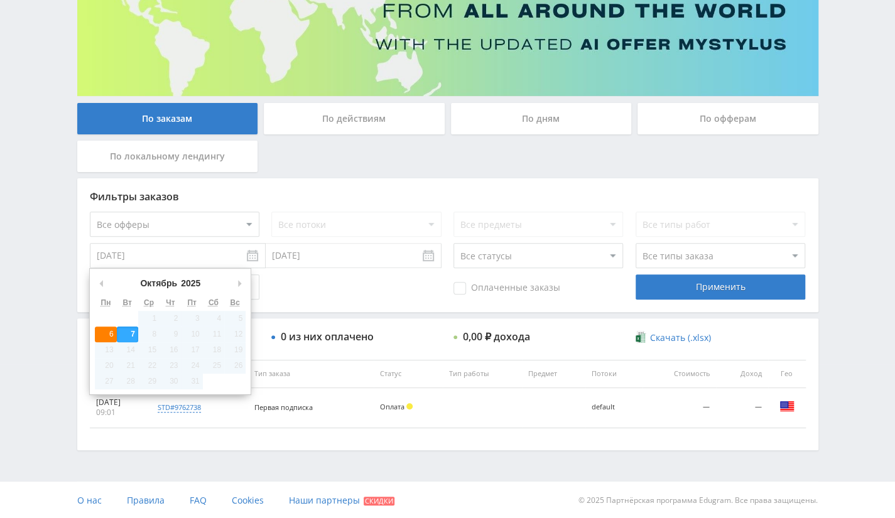
type input "06.10.2025"
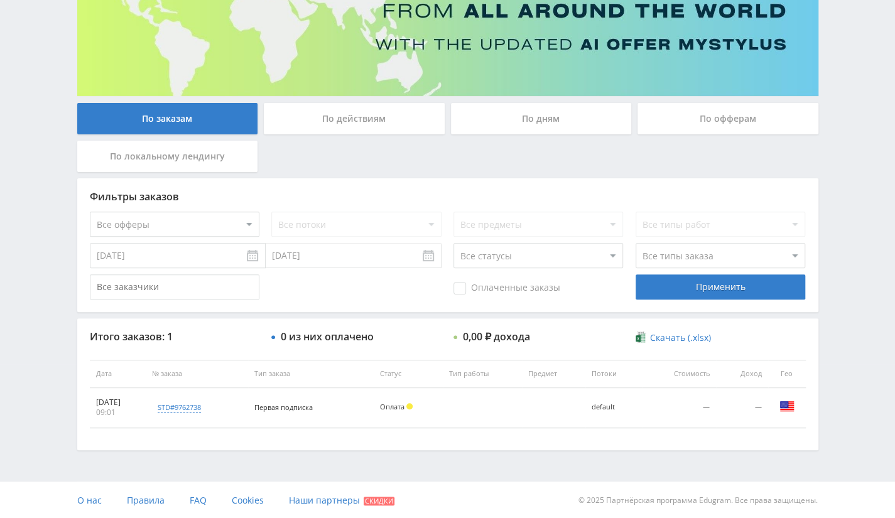
click at [682, 120] on div "По офферам" at bounding box center [728, 118] width 181 height 31
click at [0, 0] on input "По офферам" at bounding box center [0, 0] width 0 height 0
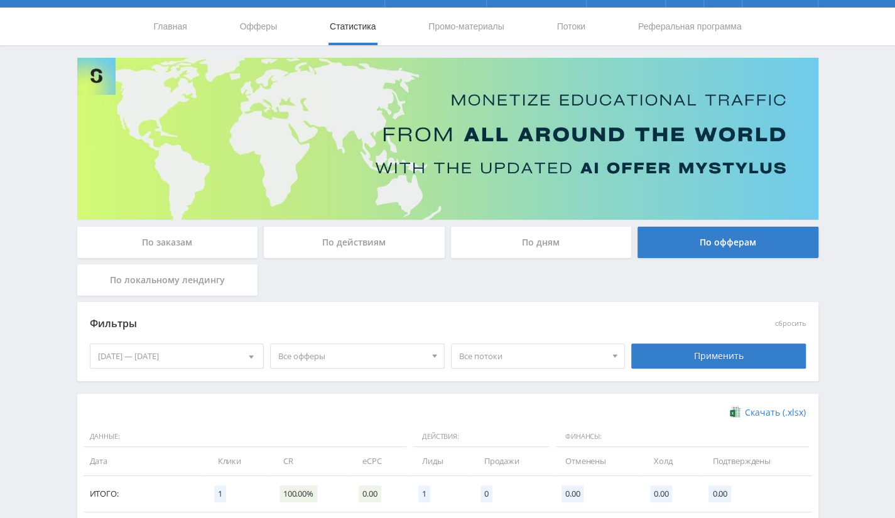
scroll to position [0, 0]
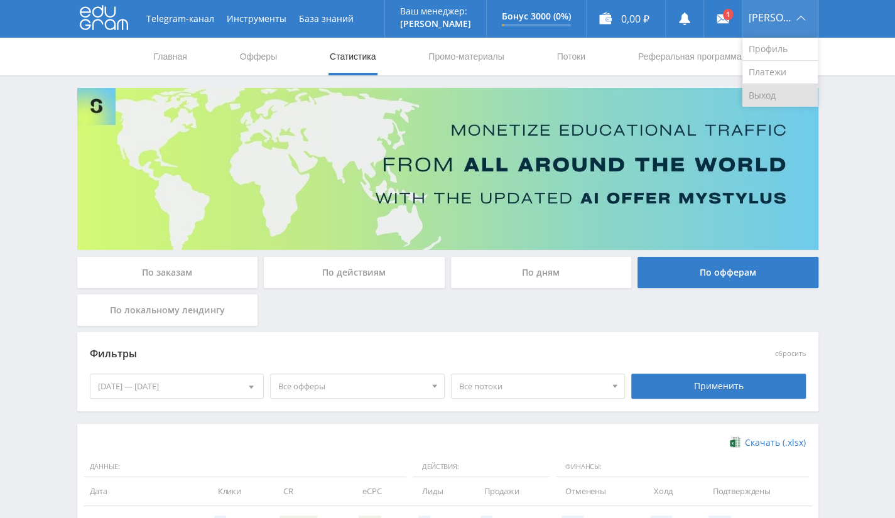
click at [763, 102] on link "Выход" at bounding box center [780, 95] width 75 height 23
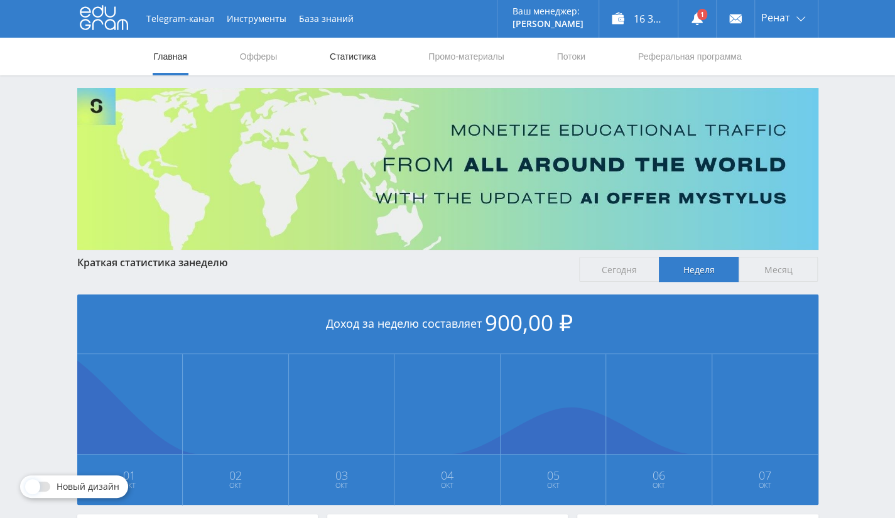
click at [364, 56] on link "Статистика" at bounding box center [353, 57] width 49 height 38
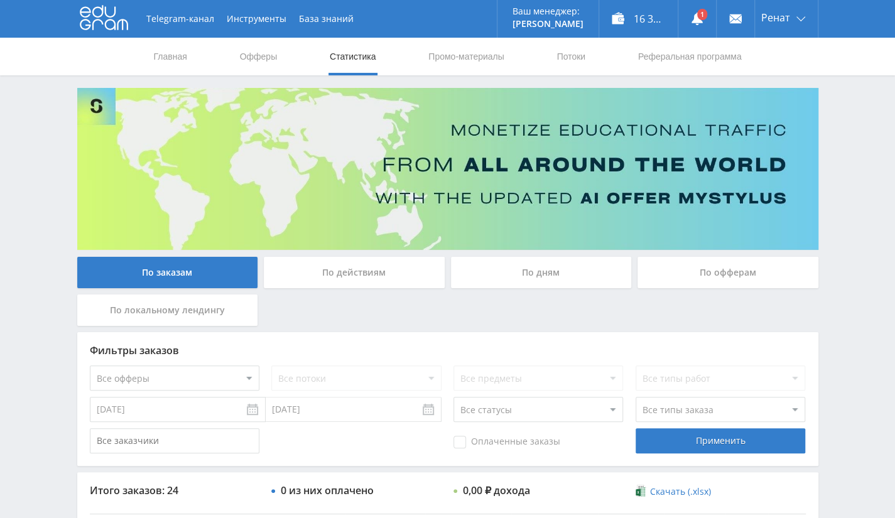
click at [738, 271] on div "По офферам" at bounding box center [728, 272] width 181 height 31
click at [0, 0] on input "По офферам" at bounding box center [0, 0] width 0 height 0
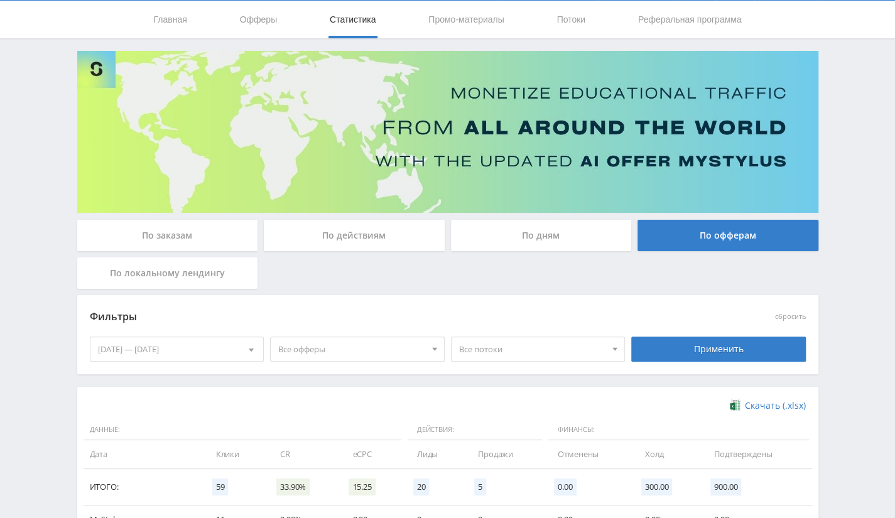
scroll to position [246, 0]
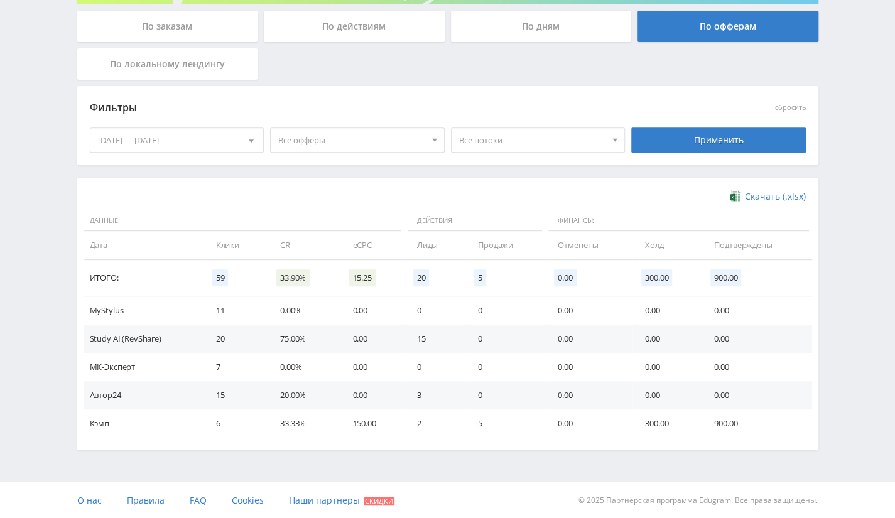
click at [217, 131] on div "[DATE] — [DATE]" at bounding box center [176, 140] width 173 height 24
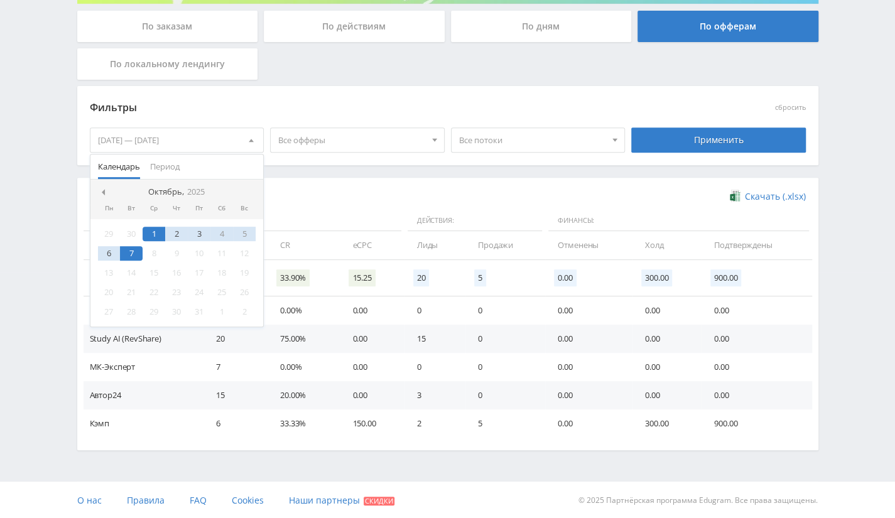
click at [103, 185] on nav "Октябрь, 2025" at bounding box center [176, 192] width 173 height 25
click at [101, 192] on span at bounding box center [102, 192] width 6 height 6
click at [203, 233] on div "1" at bounding box center [199, 234] width 23 height 14
click at [102, 190] on span at bounding box center [102, 192] width 6 height 6
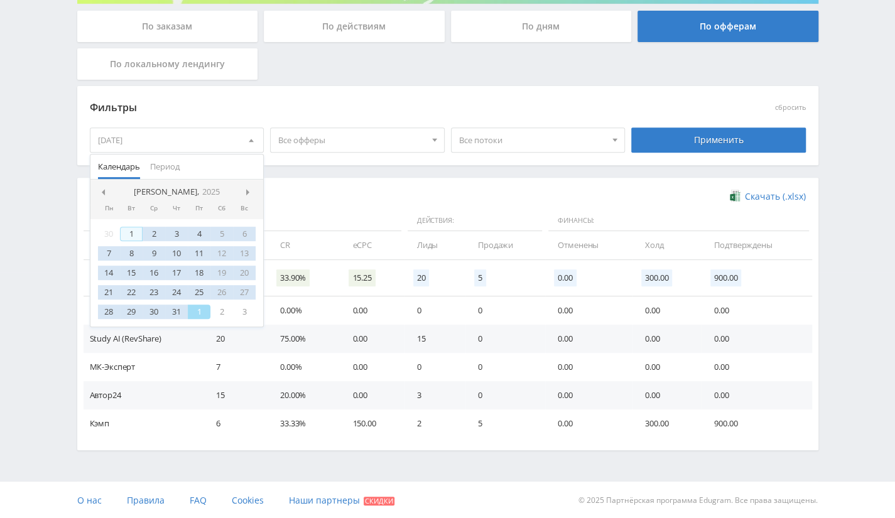
click at [131, 236] on div "1" at bounding box center [131, 234] width 23 height 14
click at [251, 189] on span at bounding box center [249, 192] width 6 height 6
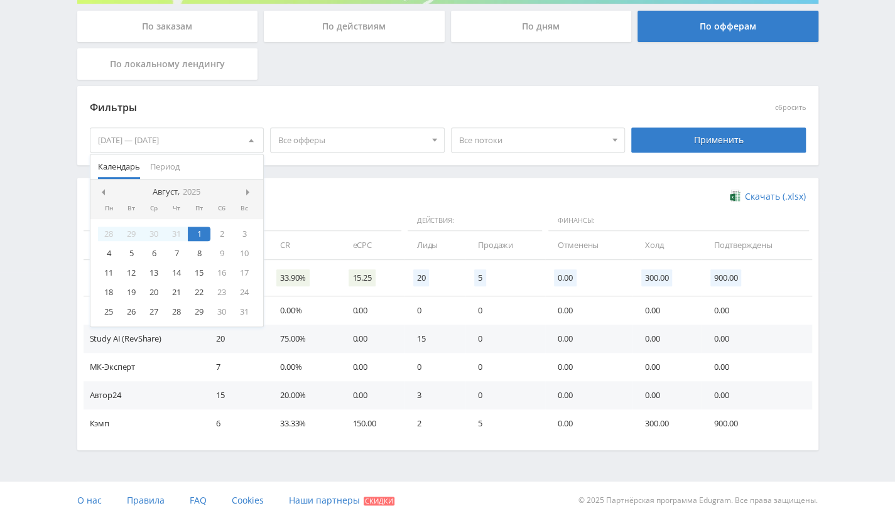
click at [251, 189] on span at bounding box center [249, 192] width 6 height 6
click at [114, 251] on div "6" at bounding box center [109, 253] width 23 height 14
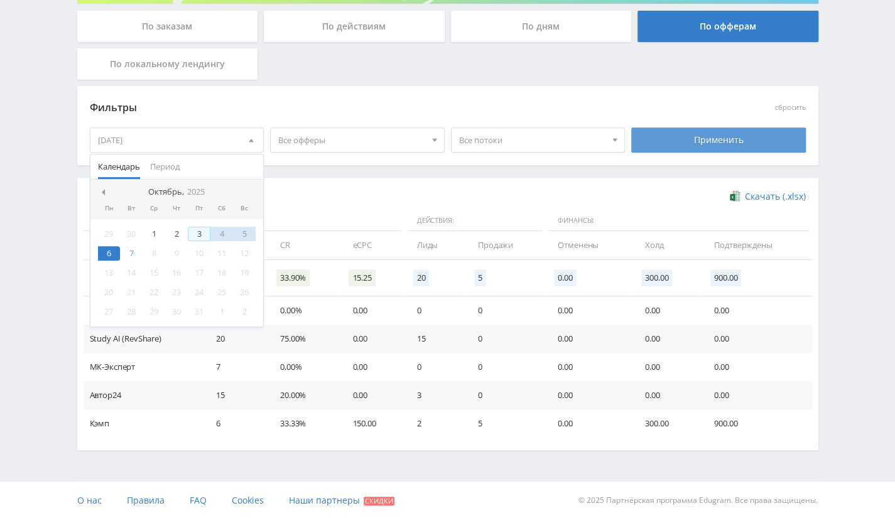
click at [681, 134] on div "Применить" at bounding box center [718, 140] width 175 height 25
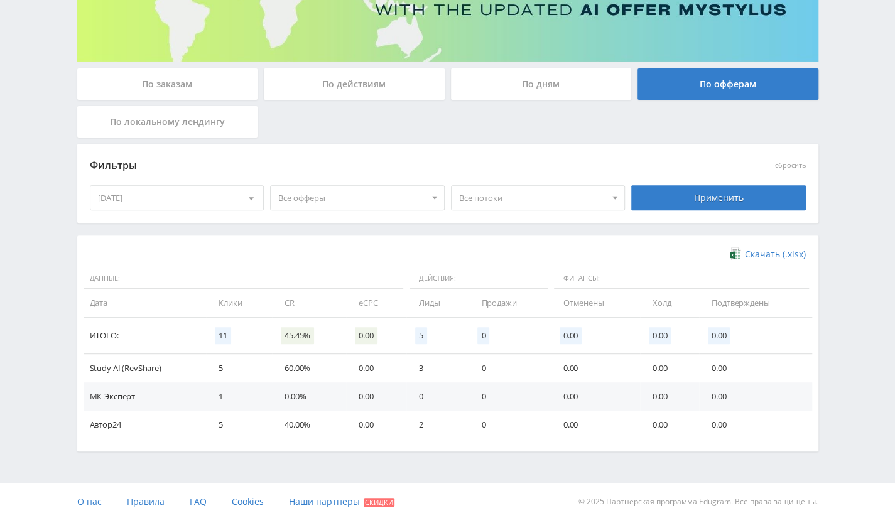
scroll to position [190, 0]
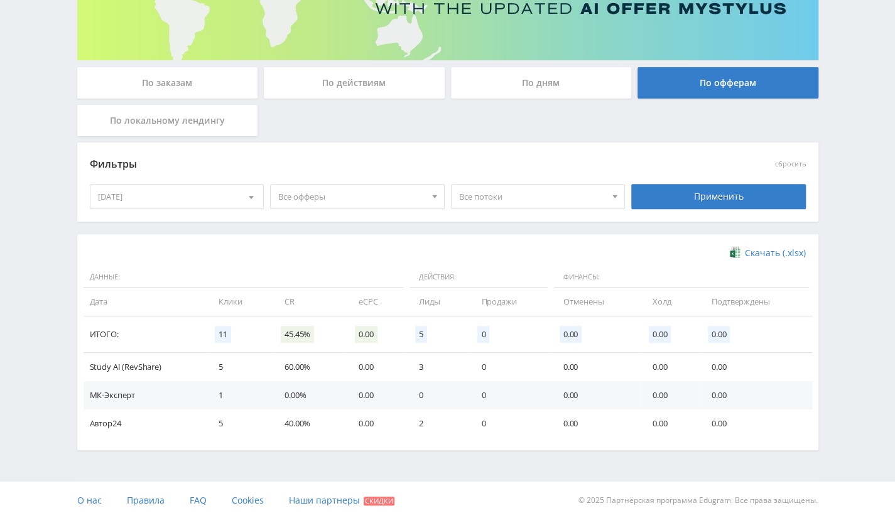
click at [207, 187] on div "[DATE]" at bounding box center [176, 197] width 173 height 24
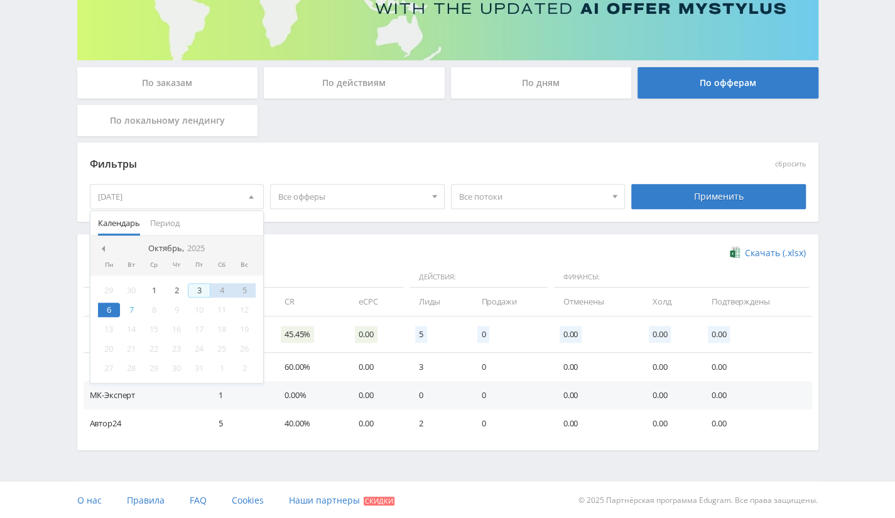
click at [107, 249] on nav "Октябрь, 2025" at bounding box center [176, 248] width 173 height 25
click at [102, 246] on span at bounding box center [102, 249] width 6 height 6
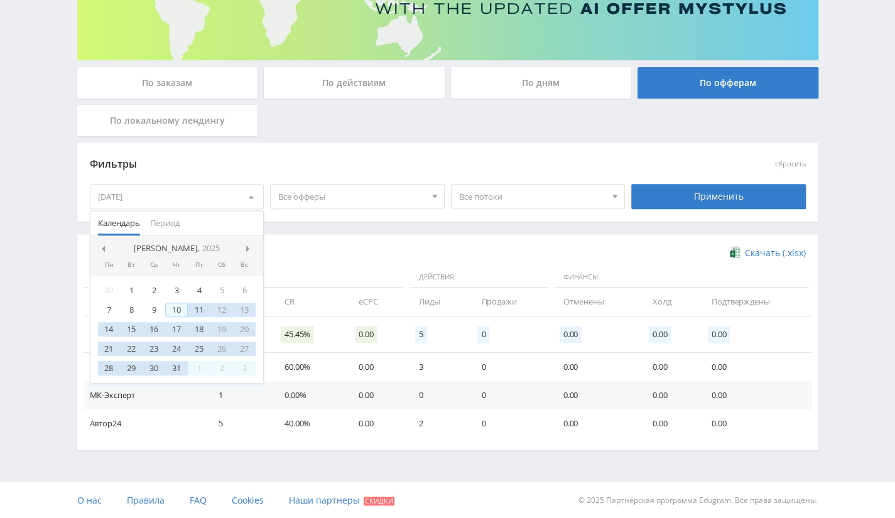
click at [179, 308] on div "10" at bounding box center [176, 310] width 23 height 14
click at [687, 200] on div "Применить" at bounding box center [718, 196] width 175 height 25
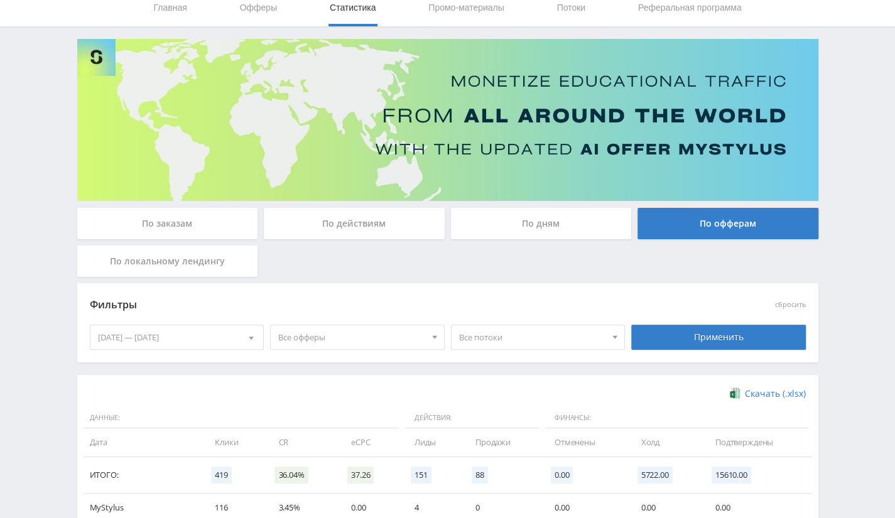
scroll to position [0, 0]
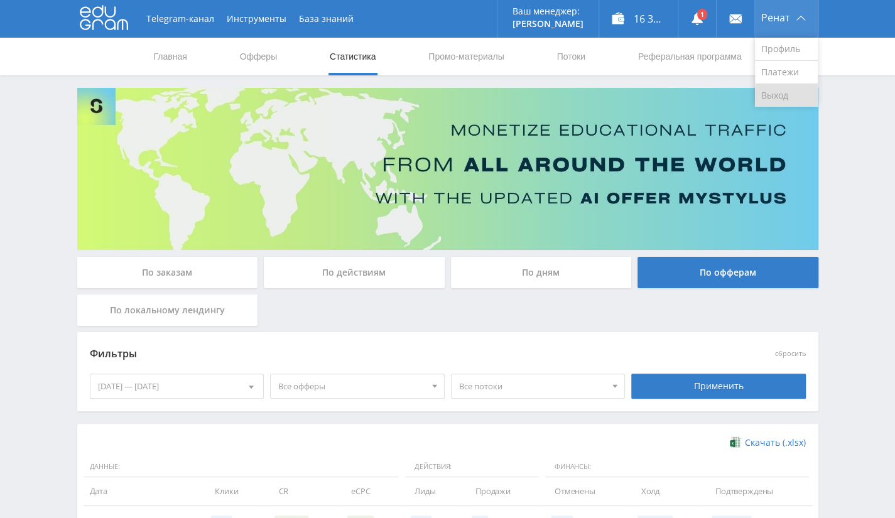
click at [782, 95] on link "Выход" at bounding box center [786, 95] width 63 height 23
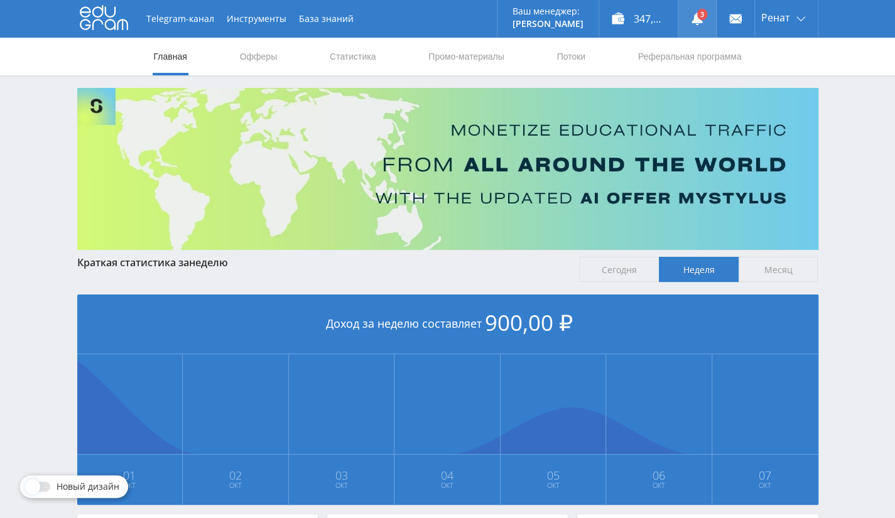
click at [705, 19] on link at bounding box center [697, 19] width 38 height 38
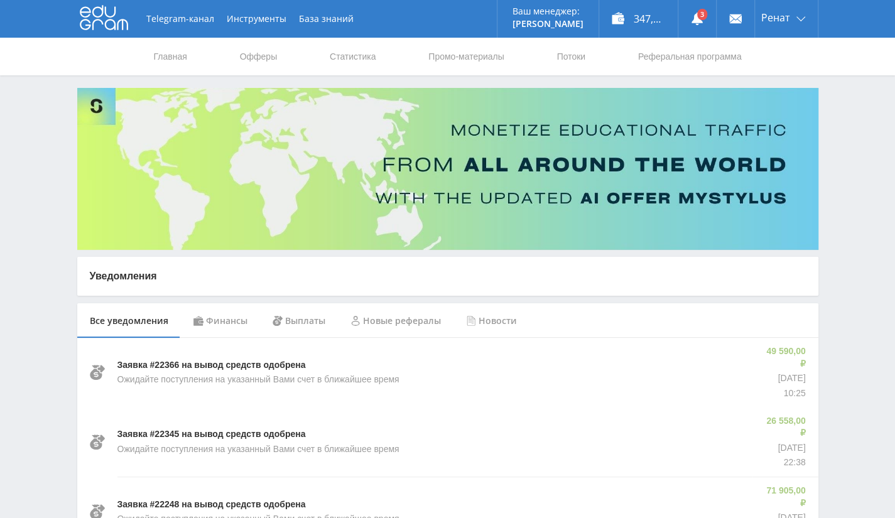
click at [239, 319] on div "Финансы" at bounding box center [220, 320] width 79 height 35
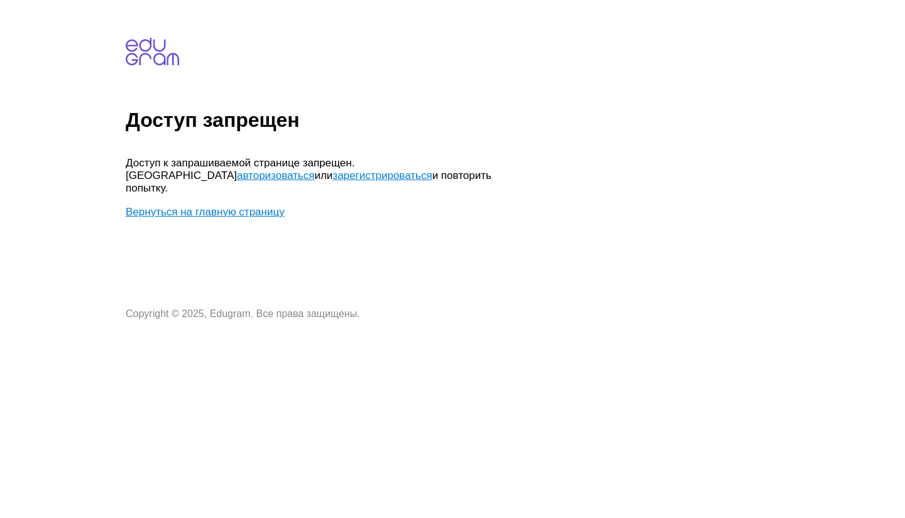
click at [246, 206] on link "Вернуться на главную страницу" at bounding box center [205, 212] width 159 height 12
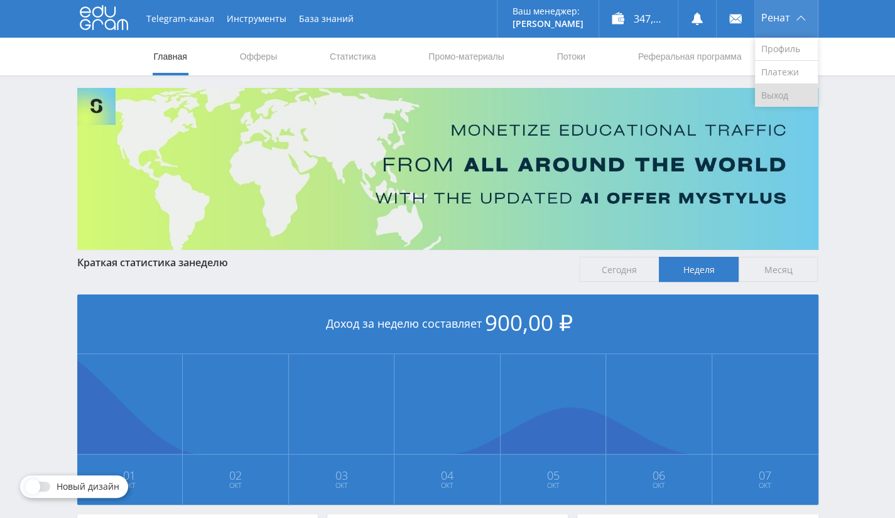
click at [775, 94] on link "Выход" at bounding box center [786, 95] width 63 height 23
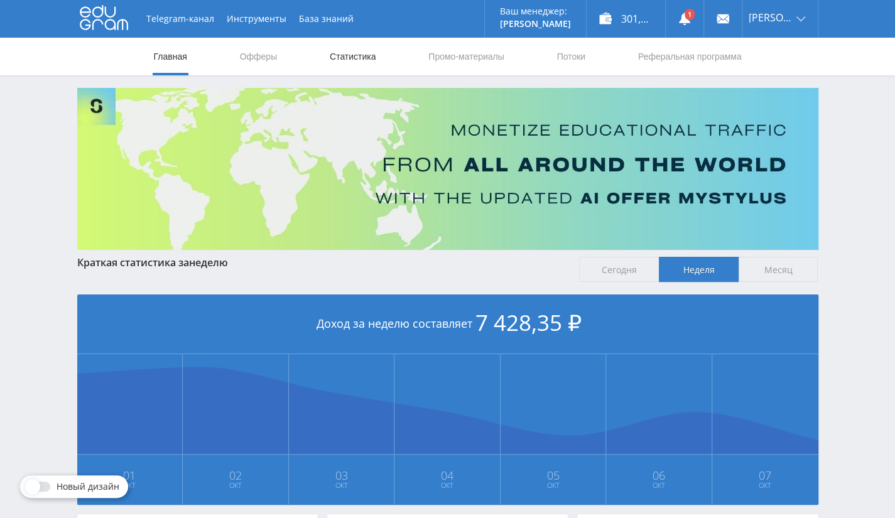
click at [368, 62] on link "Статистика" at bounding box center [353, 57] width 49 height 38
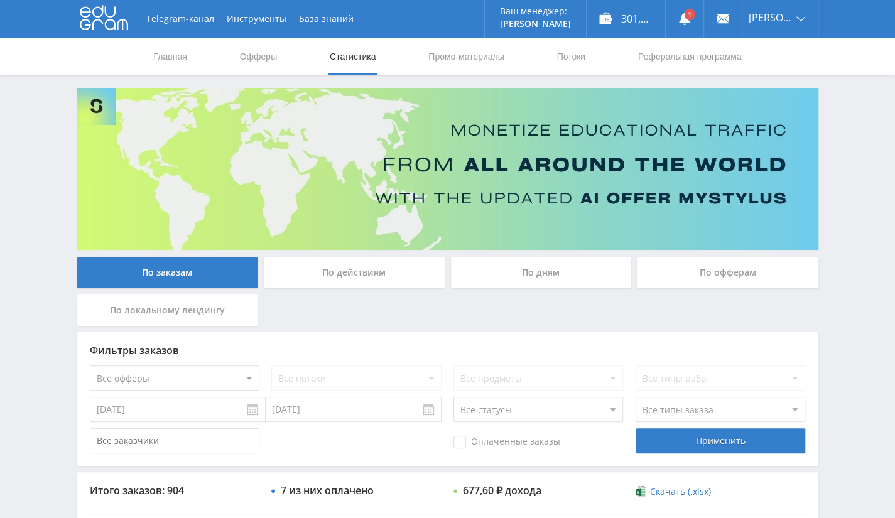
click at [141, 411] on input "[DATE]" at bounding box center [178, 409] width 176 height 25
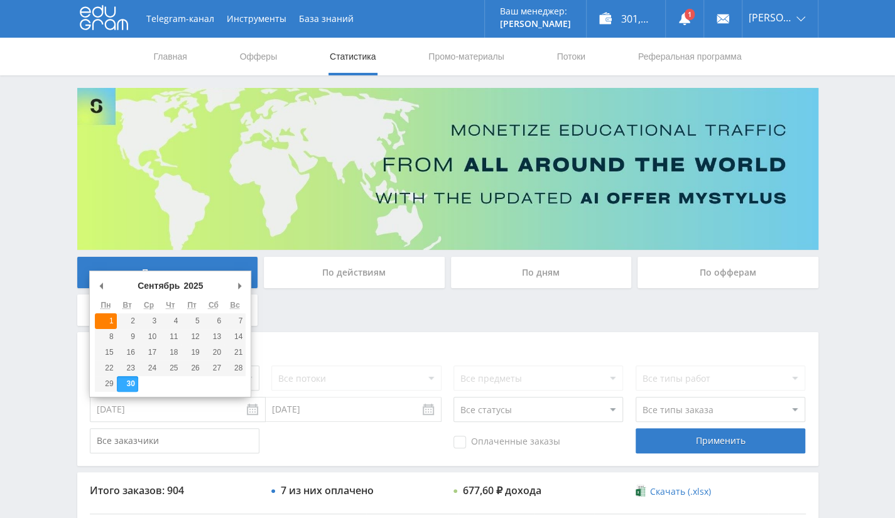
type input "[DATE]"
drag, startPoint x: 109, startPoint y: 318, endPoint x: 116, endPoint y: 344, distance: 26.5
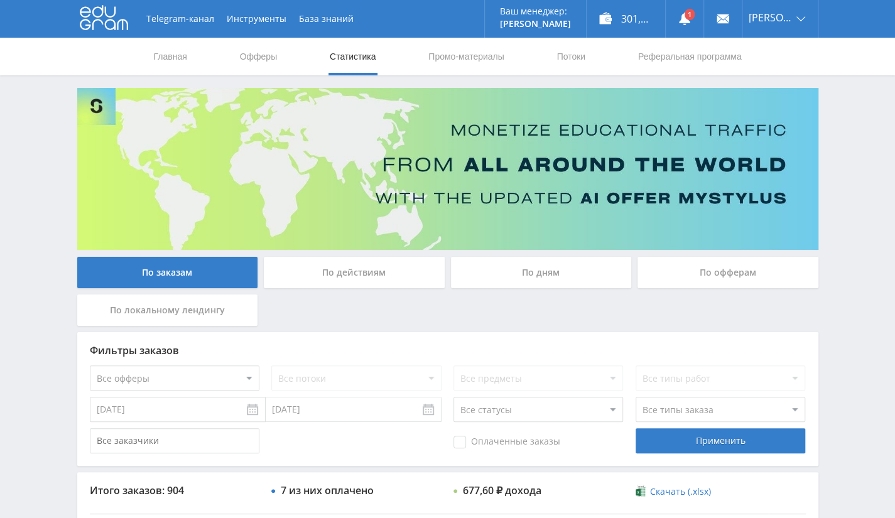
click at [690, 283] on div "По офферам" at bounding box center [728, 272] width 181 height 31
click at [0, 0] on input "По офферам" at bounding box center [0, 0] width 0 height 0
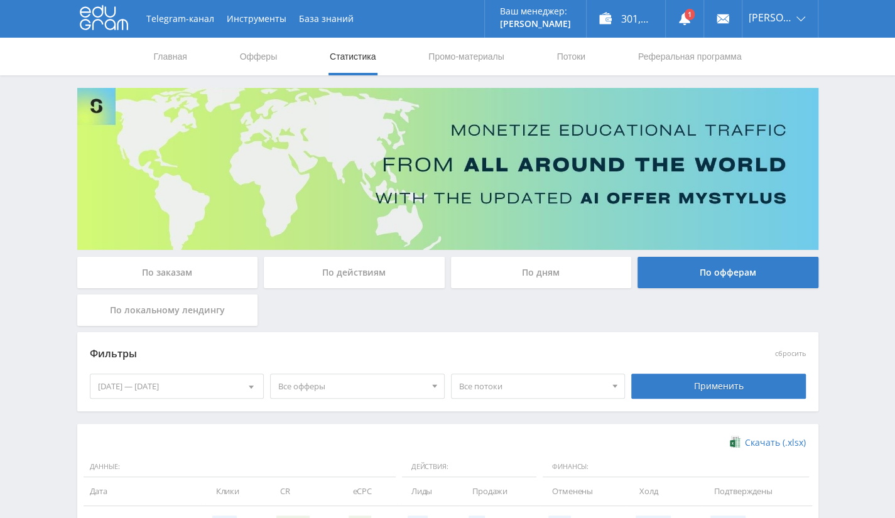
click at [211, 388] on div "[DATE] — [DATE]" at bounding box center [176, 386] width 173 height 24
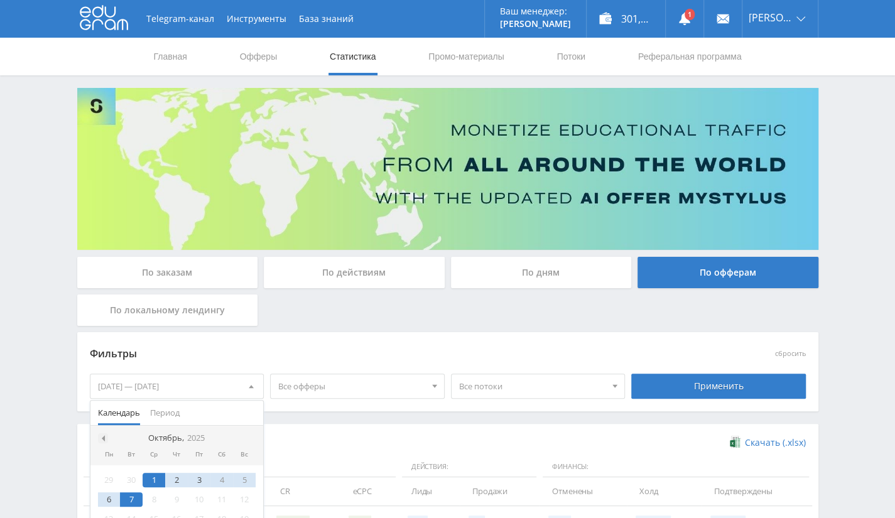
click at [101, 437] on span at bounding box center [102, 438] width 6 height 6
click at [113, 476] on div "1" at bounding box center [109, 480] width 23 height 14
click at [249, 440] on div at bounding box center [251, 438] width 10 height 10
click at [108, 498] on div "6" at bounding box center [109, 500] width 23 height 14
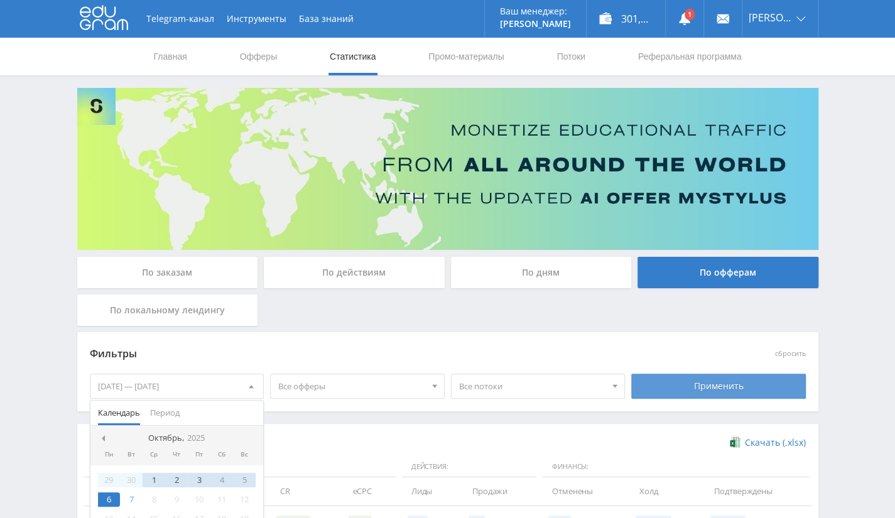
click at [733, 379] on div "Применить" at bounding box center [718, 386] width 175 height 25
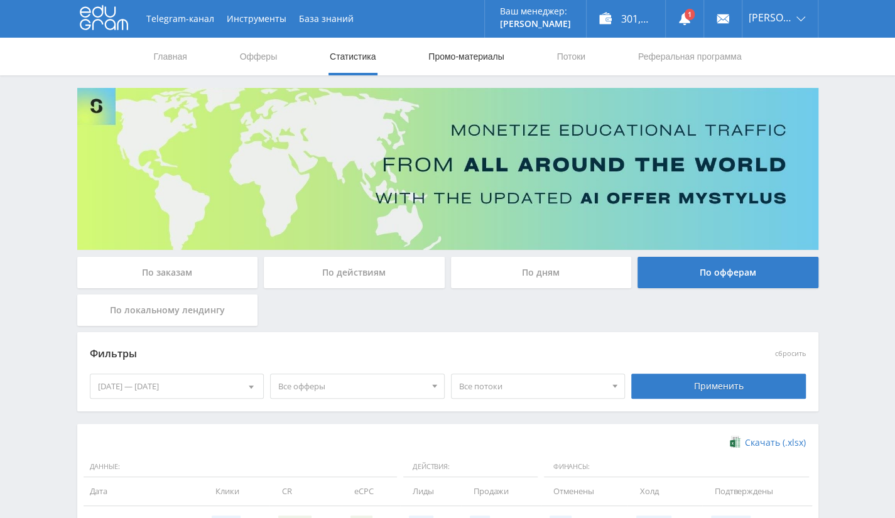
drag, startPoint x: 459, startPoint y: 60, endPoint x: 450, endPoint y: 74, distance: 15.5
click at [459, 60] on link "Промо-материалы" at bounding box center [466, 57] width 78 height 38
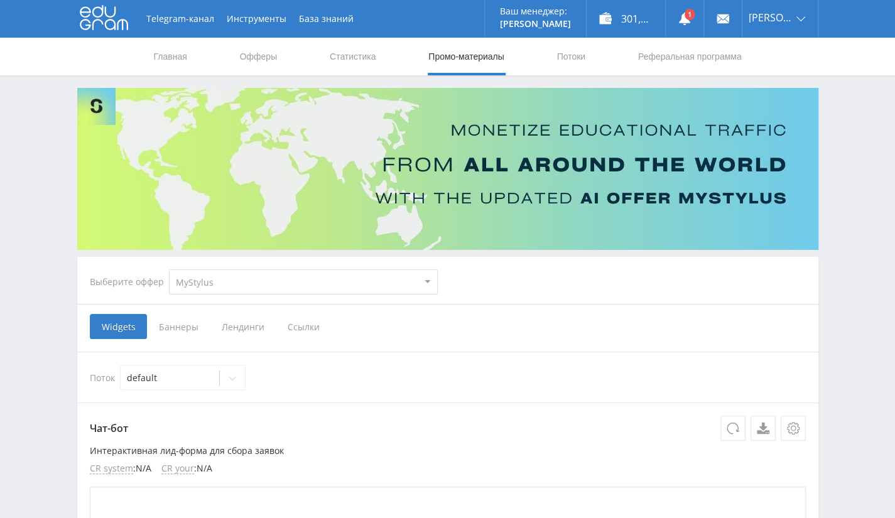
click at [325, 282] on select "MyStylus MyStylus - Revshare Кэмп Studybay Автор24 Studybay [GEOGRAPHIC_DATA] S…" at bounding box center [303, 282] width 269 height 25
select select "340"
click at [169, 270] on select "MyStylus MyStylus - Revshare Кэмп Studybay Автор24 Studybay [GEOGRAPHIC_DATA] S…" at bounding box center [303, 282] width 269 height 25
select select "340"
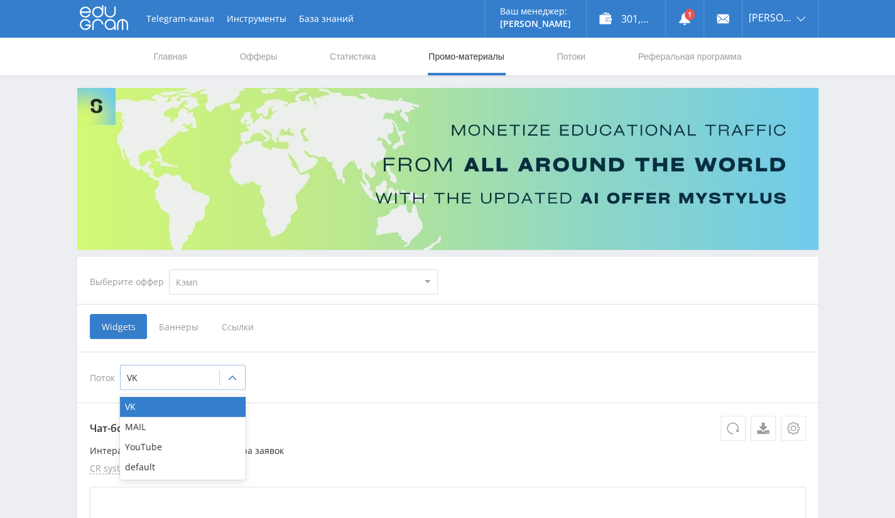
click at [221, 378] on div at bounding box center [232, 378] width 25 height 25
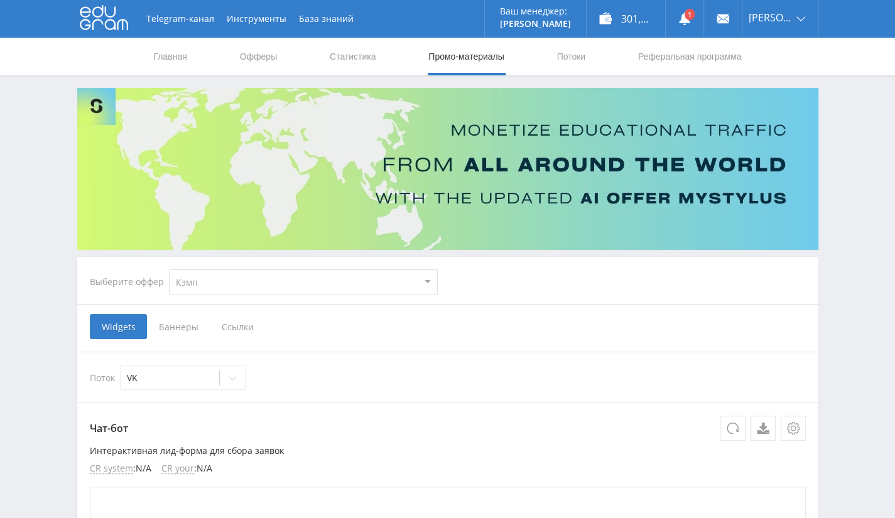
click at [454, 362] on div "Поток VK" at bounding box center [447, 377] width 741 height 51
click at [578, 70] on link "Потоки" at bounding box center [570, 57] width 31 height 38
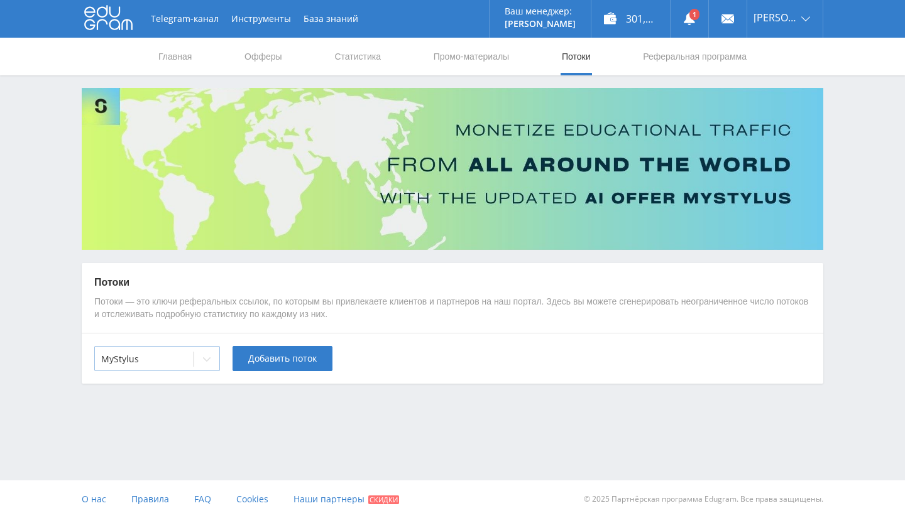
click at [166, 368] on div "MyStylus" at bounding box center [157, 358] width 126 height 25
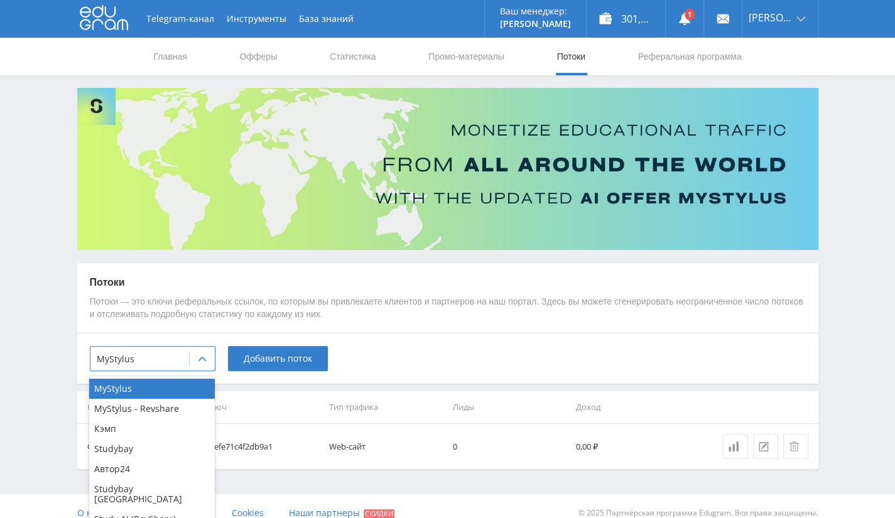
click at [124, 438] on div "Кэмп" at bounding box center [152, 429] width 126 height 20
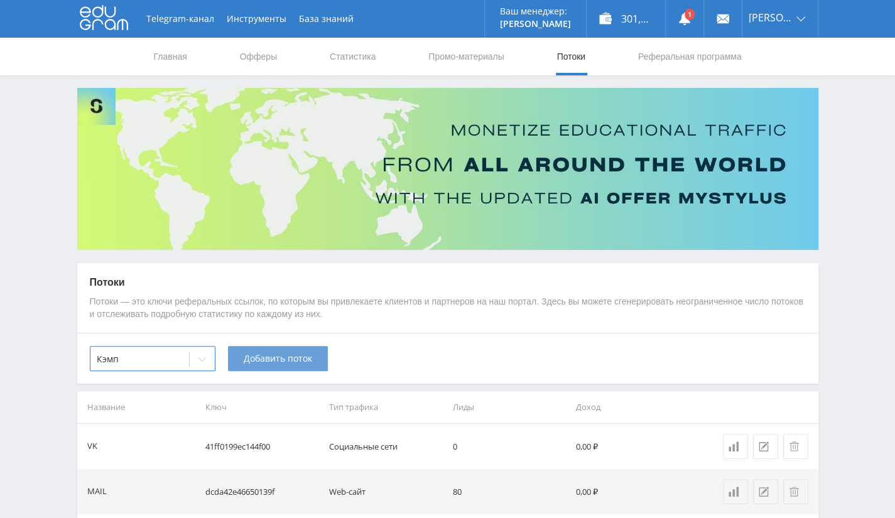
click at [286, 354] on span "Добавить поток" at bounding box center [278, 359] width 68 height 10
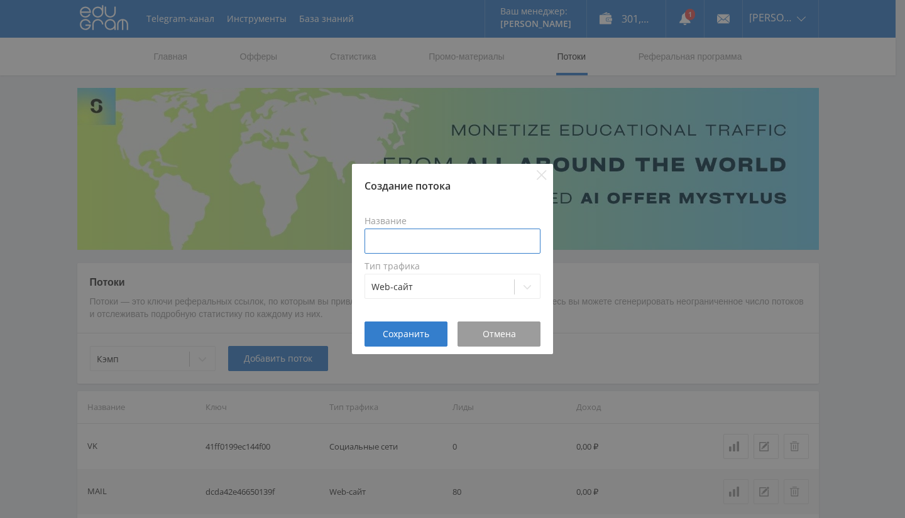
click at [439, 239] on input at bounding box center [452, 241] width 176 height 25
type input "презентации"
click at [420, 332] on span "Сохранить" at bounding box center [406, 334] width 46 height 10
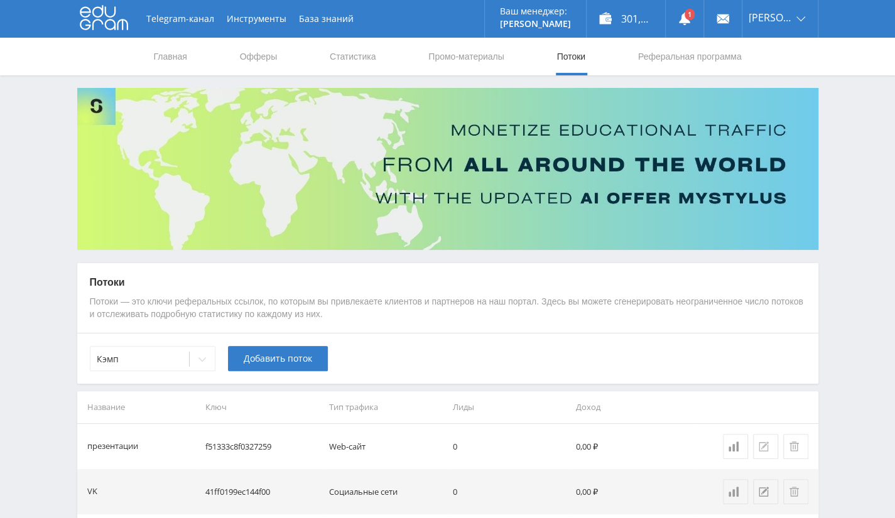
click at [771, 442] on div at bounding box center [766, 447] width 14 height 10
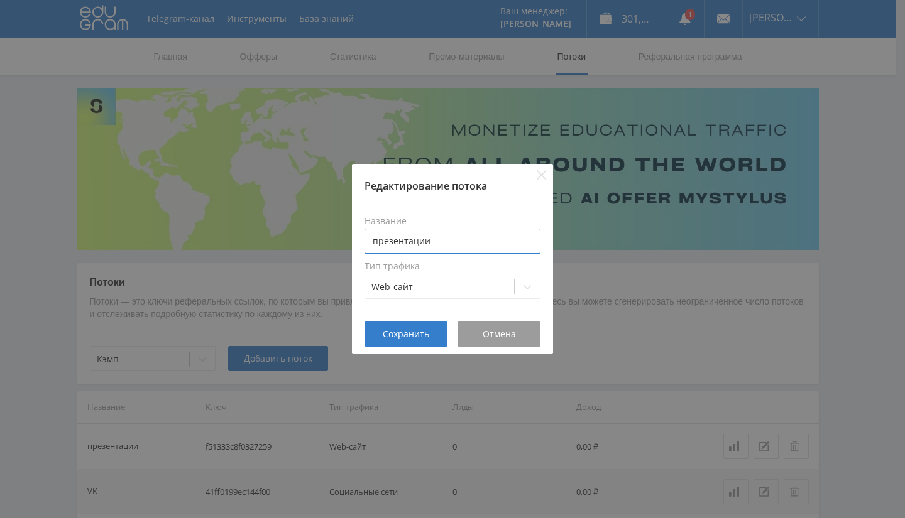
click at [377, 237] on input "презентации" at bounding box center [452, 241] width 176 height 25
type input "Презентации"
click at [401, 334] on span "Сохранить" at bounding box center [406, 334] width 46 height 10
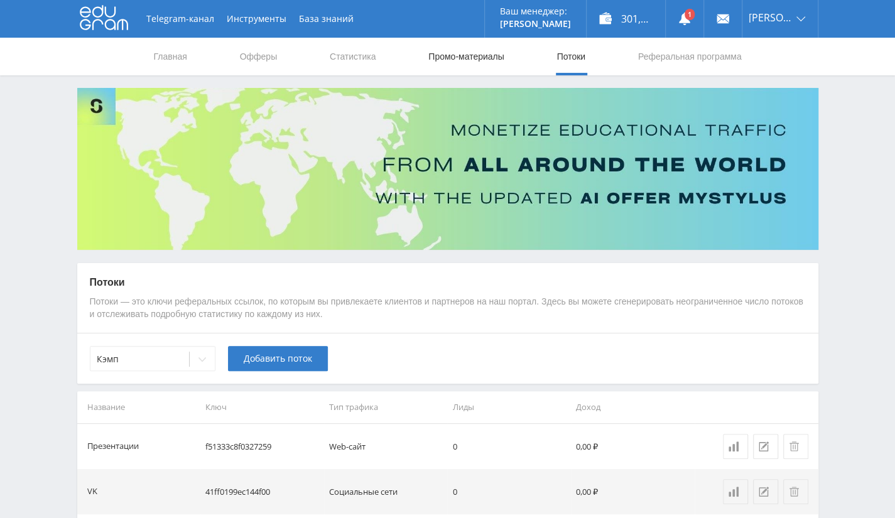
click at [471, 42] on link "Промо-материалы" at bounding box center [466, 57] width 78 height 38
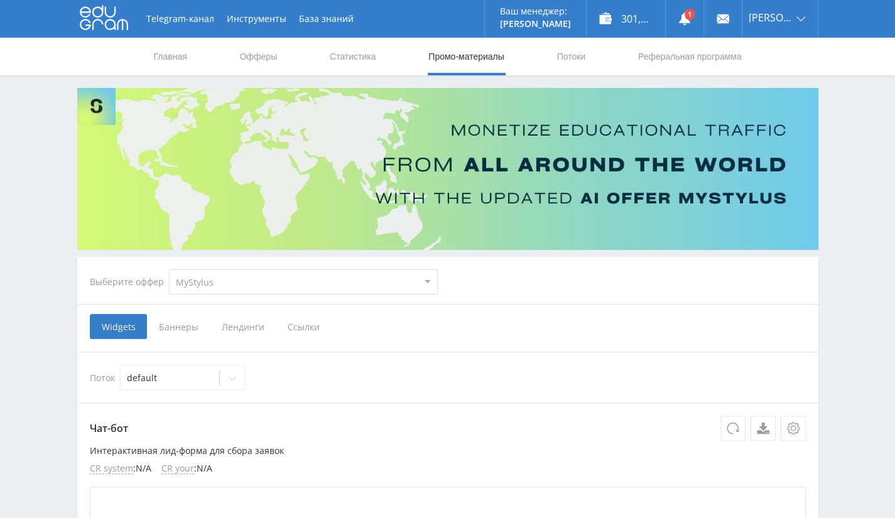
click at [288, 278] on select "MyStylus MyStylus - Revshare Кэмп Studybay Автор24 Studybay [GEOGRAPHIC_DATA] S…" at bounding box center [303, 282] width 269 height 25
drag, startPoint x: 482, startPoint y: 276, endPoint x: 457, endPoint y: 289, distance: 28.4
click at [482, 276] on div "Выберите оффер MyStylus MyStylus - Revshare Кэмп Studybay Автор24 Studybay [GEO…" at bounding box center [448, 281] width 736 height 45
click at [308, 322] on span "Ссылки" at bounding box center [304, 326] width 56 height 25
click at [0, 0] on input "Ссылки" at bounding box center [0, 0] width 0 height 0
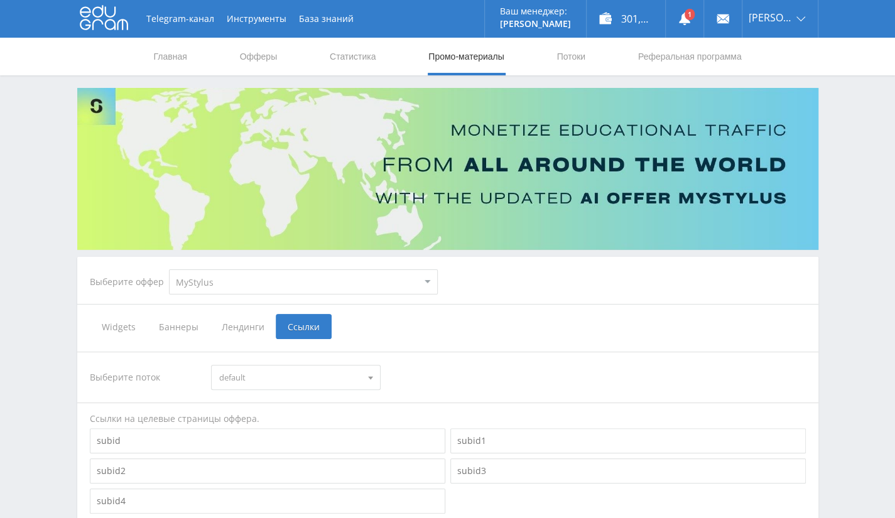
click at [324, 286] on select "MyStylus MyStylus - Revshare Кэмп Studybay Автор24 Studybay [GEOGRAPHIC_DATA] S…" at bounding box center [303, 282] width 269 height 25
select select "340"
click at [169, 270] on select "MyStylus MyStylus - Revshare Кэмп Studybay Автор24 Studybay [GEOGRAPHIC_DATA] S…" at bounding box center [303, 282] width 269 height 25
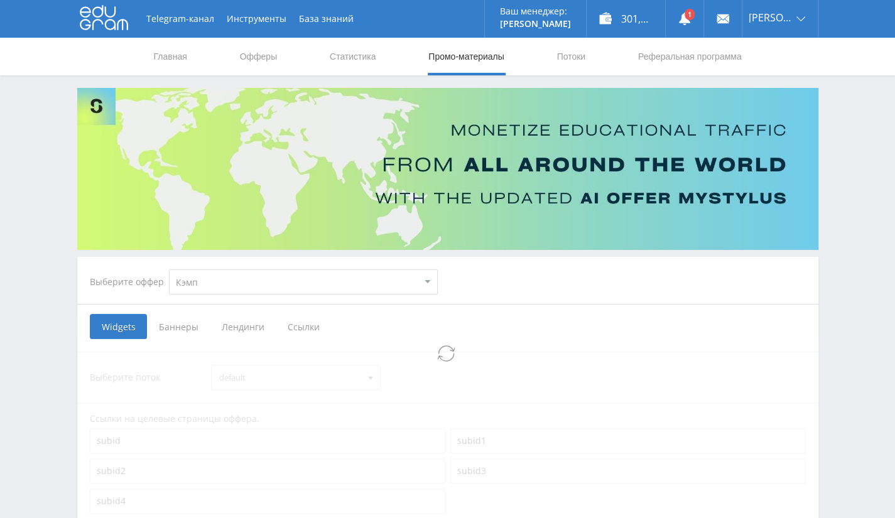
select select "340"
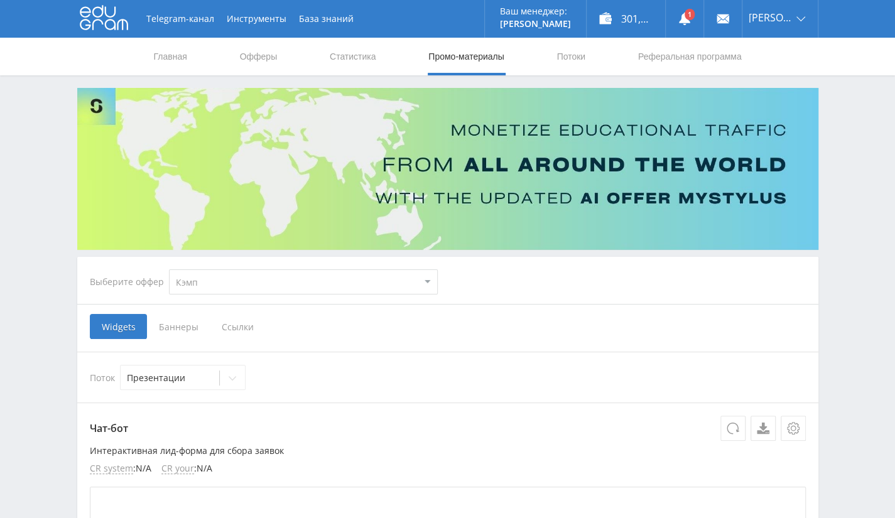
click at [232, 327] on span "Ссылки" at bounding box center [238, 326] width 56 height 25
click at [0, 0] on input "Ссылки" at bounding box center [0, 0] width 0 height 0
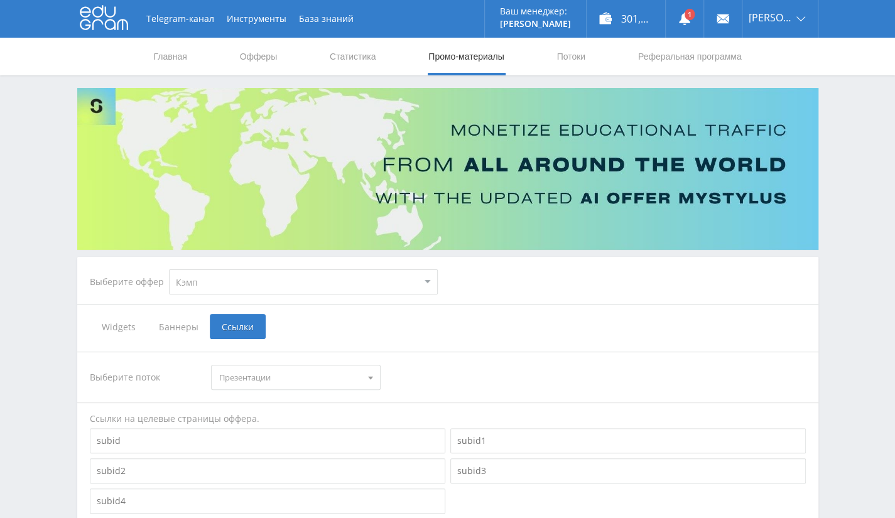
scroll to position [236, 0]
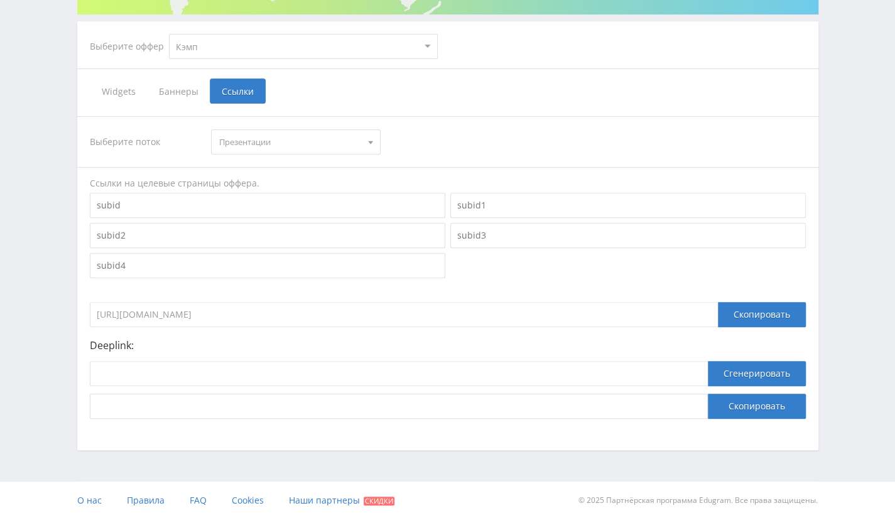
click at [318, 359] on div "Deeplink: Сгенерировать Скопировать" at bounding box center [448, 379] width 716 height 79
click at [314, 369] on input at bounding box center [399, 373] width 618 height 25
paste input "[URL]"
drag, startPoint x: 237, startPoint y: 363, endPoint x: 0, endPoint y: 324, distance: 240.1
click at [0, 324] on div "Telegram-канал Инструменты База знаний Ваш менеджер: [PERSON_NAME] [PERSON_NAME…" at bounding box center [447, 141] width 895 height 755
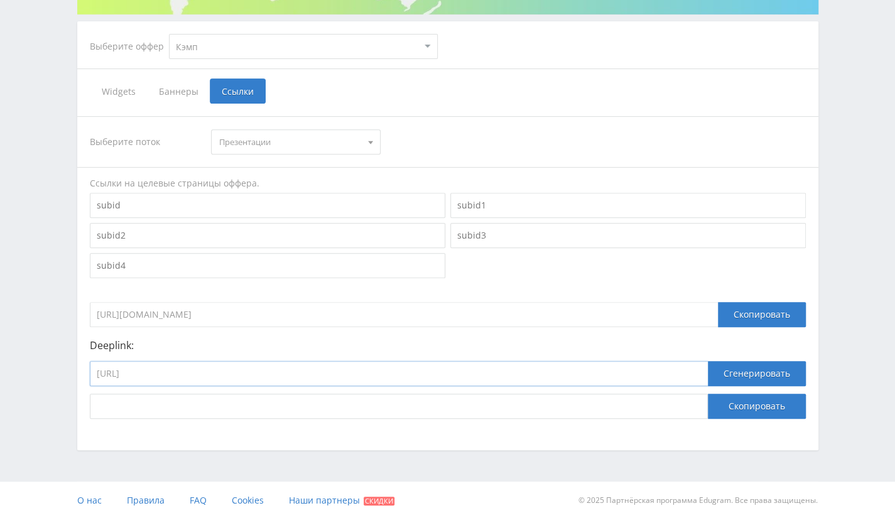
paste input "[URL]"
type input "[URL]"
click at [744, 372] on button "Сгенерировать" at bounding box center [757, 373] width 98 height 25
click at [740, 406] on button "Скопировать" at bounding box center [757, 406] width 98 height 25
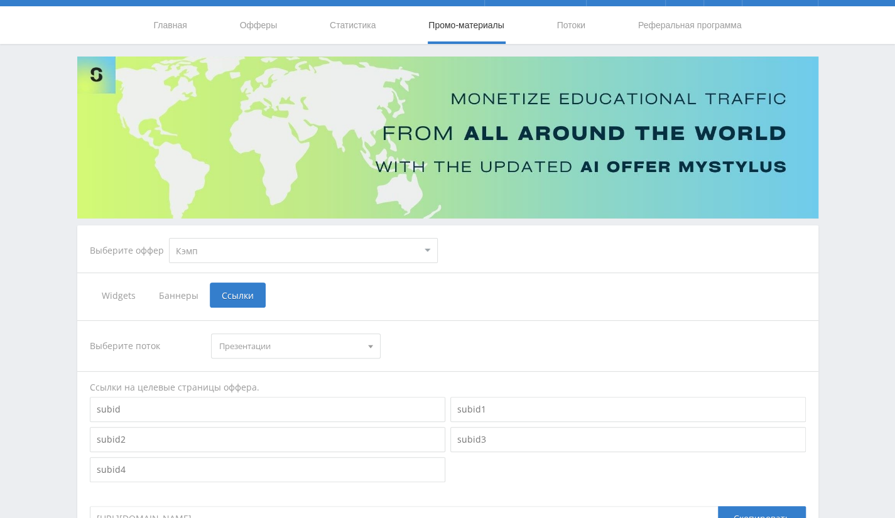
scroll to position [0, 0]
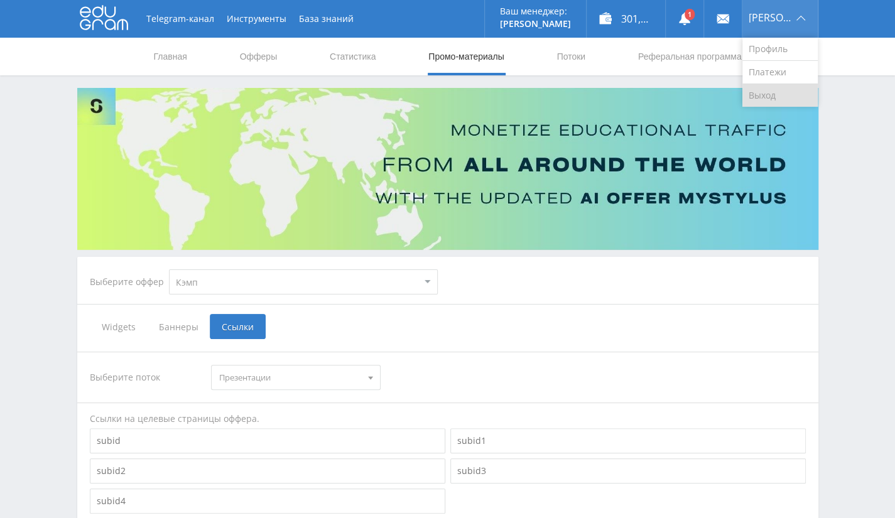
click at [766, 95] on link "Выход" at bounding box center [780, 95] width 75 height 23
